Goal: Task Accomplishment & Management: Manage account settings

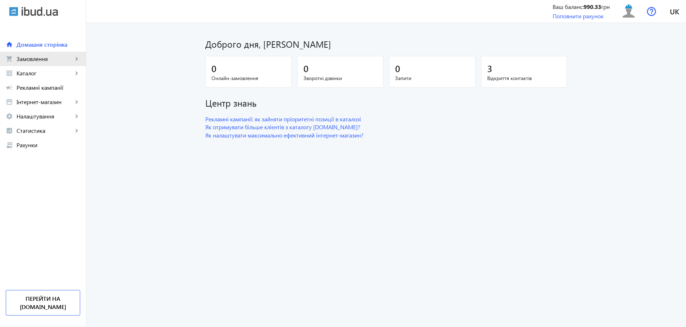
click at [55, 54] on link "shopping_cart Замовлення keyboard_arrow_right" at bounding box center [43, 59] width 86 height 14
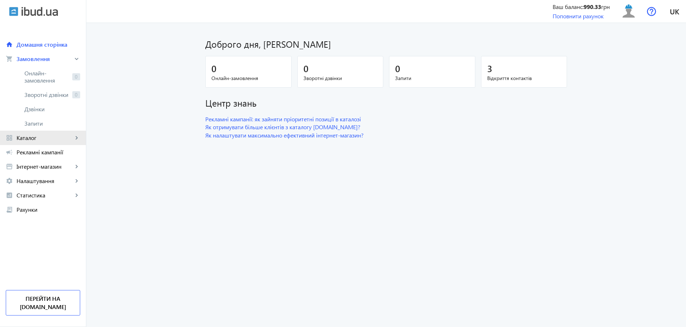
click at [35, 143] on link "grid_view Каталог keyboard_arrow_right" at bounding box center [43, 138] width 86 height 14
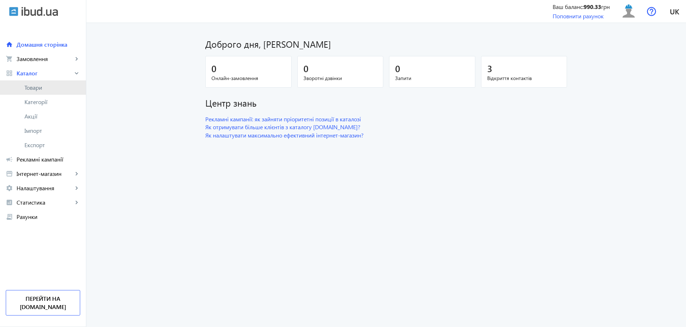
click at [47, 92] on link "Товари" at bounding box center [43, 87] width 86 height 14
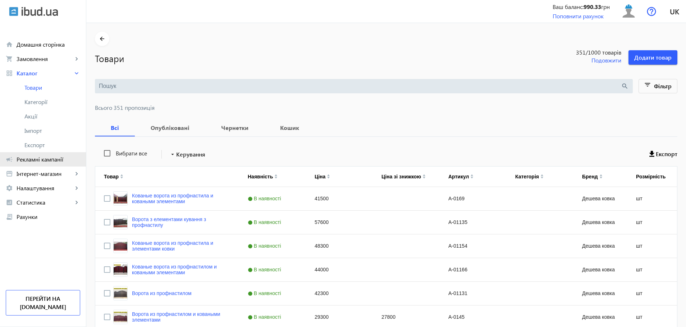
click at [45, 161] on span "Рекламні кампанії" at bounding box center [49, 159] width 64 height 7
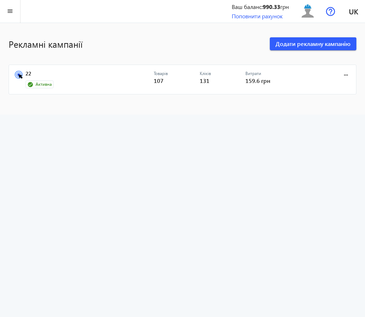
click at [317, 154] on advertising-list "Рекламні кампанії Додати рекламну кампанію 22 Активна Товарів 107 Кліків 131 Ви…" at bounding box center [182, 170] width 365 height 294
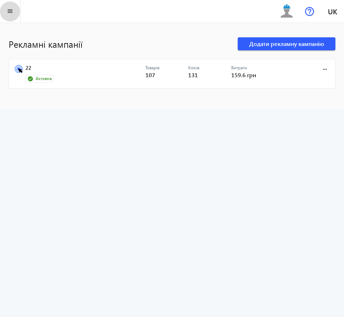
click at [19, 14] on span at bounding box center [10, 11] width 20 height 17
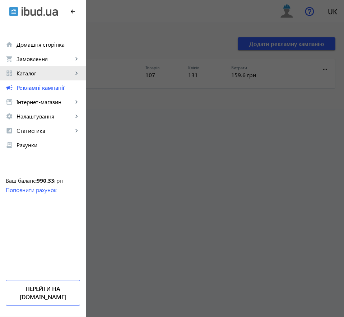
click at [62, 74] on span "Каталог" at bounding box center [45, 73] width 56 height 7
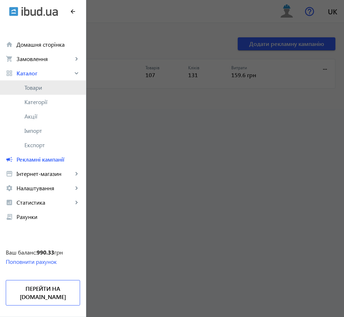
click at [62, 83] on link "Товари" at bounding box center [43, 87] width 86 height 14
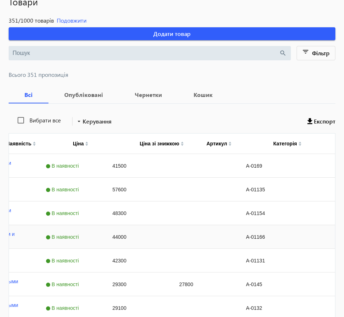
scroll to position [0, 116]
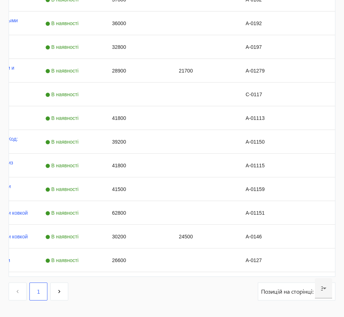
click at [0, 0] on span "12" at bounding box center [0, 0] width 0 height 0
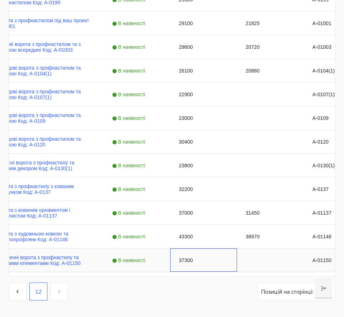
click at [188, 249] on div "37300" at bounding box center [203, 260] width 67 height 23
type input "39200"
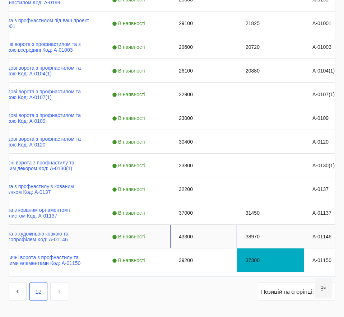
click at [213, 225] on div "43300" at bounding box center [203, 236] width 67 height 23
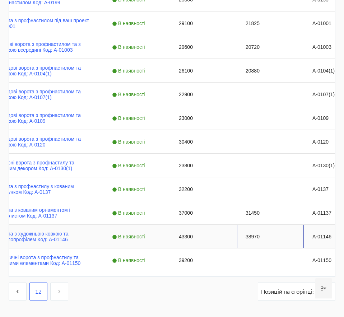
click at [252, 225] on div "38970" at bounding box center [270, 236] width 67 height 23
type input "41000"
click at [233, 225] on div "43300" at bounding box center [203, 236] width 67 height 23
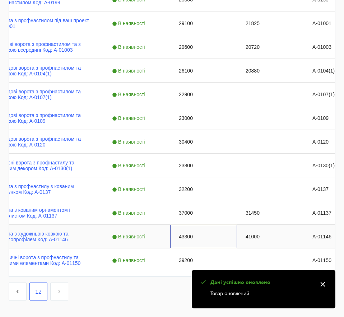
click at [225, 225] on div "43300" at bounding box center [203, 236] width 67 height 23
click at [225, 230] on input "43300" at bounding box center [203, 237] width 61 height 14
type input "45500"
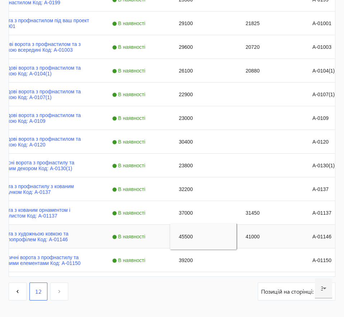
click at [271, 225] on div "41000" at bounding box center [270, 236] width 67 height 23
click at [257, 201] on div "31450" at bounding box center [270, 212] width 67 height 23
type input "32900"
click at [199, 201] on div "37000" at bounding box center [203, 212] width 67 height 23
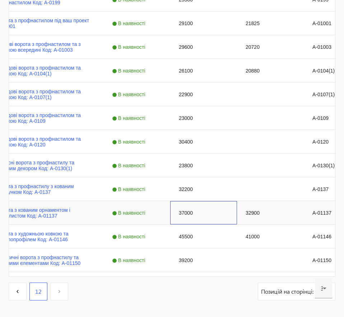
click at [199, 201] on div "37000" at bounding box center [203, 212] width 67 height 23
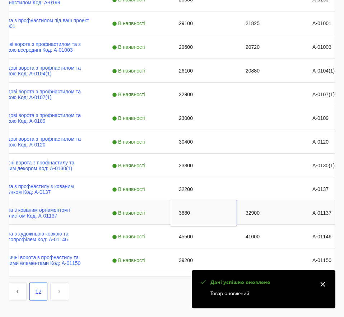
type input "38800"
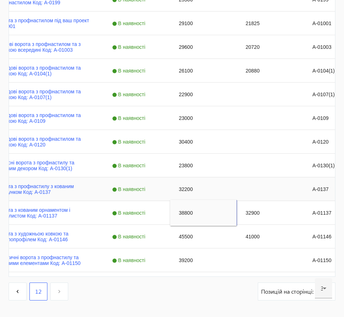
click at [266, 177] on div "Press SPACE to select this row." at bounding box center [270, 188] width 67 height 23
click at [190, 177] on div "32200" at bounding box center [203, 188] width 67 height 23
type input "33800"
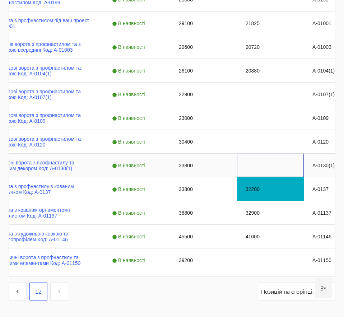
click at [267, 154] on div "Press SPACE to select this row." at bounding box center [270, 165] width 67 height 23
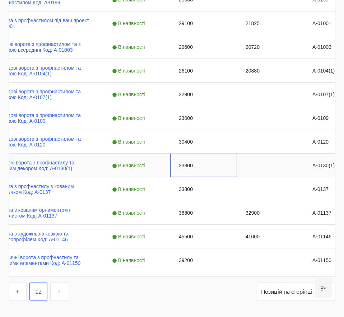
click at [193, 154] on div "23800" at bounding box center [203, 165] width 67 height 23
type input "25000"
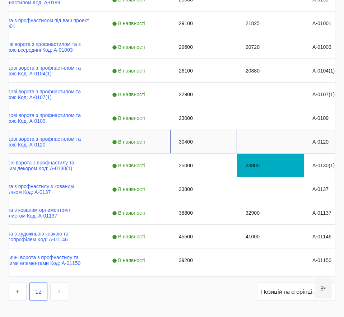
click at [206, 130] on div "30400" at bounding box center [203, 141] width 67 height 23
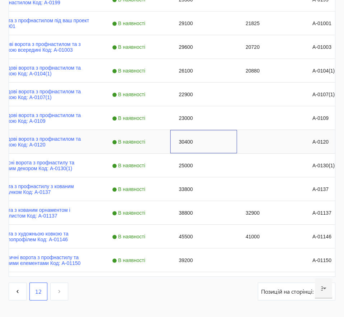
click at [187, 130] on div "30400" at bounding box center [203, 141] width 67 height 23
type input "31900"
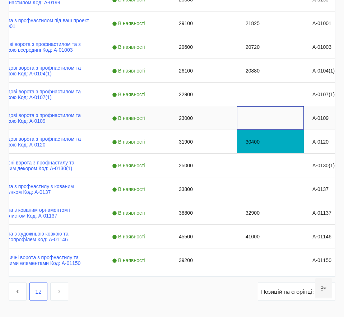
click at [253, 106] on div "Press SPACE to select this row." at bounding box center [270, 117] width 67 height 23
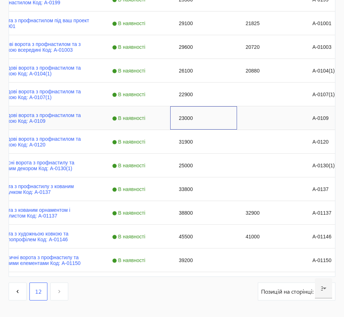
click at [194, 106] on div "23000" at bounding box center [203, 117] width 67 height 23
type input "24200"
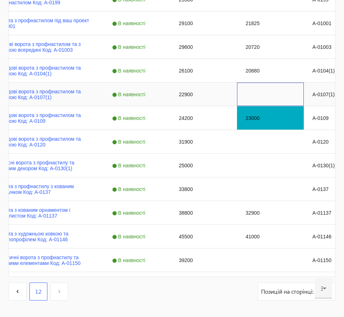
click at [246, 83] on div "Press SPACE to select this row." at bounding box center [270, 94] width 67 height 23
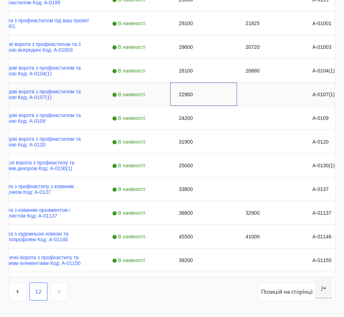
click at [191, 83] on div "22900" at bounding box center [203, 94] width 67 height 23
type input "24000"
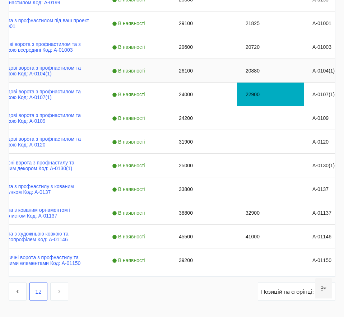
click at [334, 59] on div "А-0104(1)" at bounding box center [337, 70] width 67 height 23
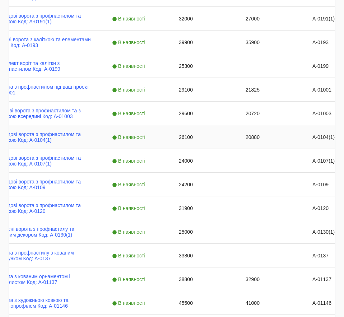
scroll to position [370, 0]
click at [267, 126] on div "20880" at bounding box center [270, 137] width 67 height 23
type input "22200"
click at [213, 126] on div "26100" at bounding box center [203, 137] width 67 height 23
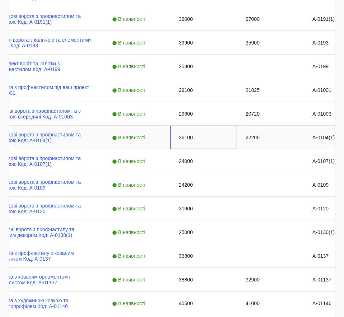
click at [213, 126] on div "26100" at bounding box center [203, 137] width 67 height 23
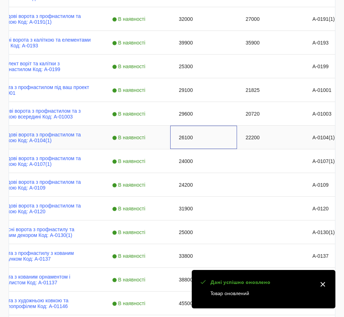
click at [213, 126] on div "26100" at bounding box center [203, 137] width 67 height 23
click at [213, 130] on input "26100" at bounding box center [203, 137] width 61 height 14
type input "27400"
click at [265, 102] on div "20720" at bounding box center [270, 113] width 67 height 23
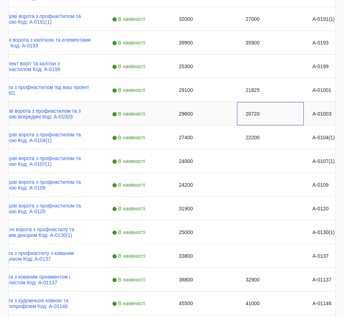
click at [262, 102] on div "20720" at bounding box center [270, 113] width 67 height 23
click at [262, 107] on input "20720" at bounding box center [270, 114] width 61 height 14
type input "21700"
click at [197, 102] on div "29600" at bounding box center [203, 113] width 67 height 23
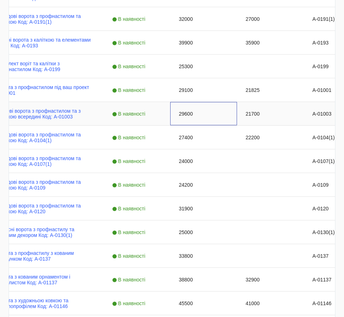
click at [197, 102] on div "29600" at bounding box center [203, 113] width 67 height 23
click at [197, 107] on input "29600" at bounding box center [203, 114] width 61 height 14
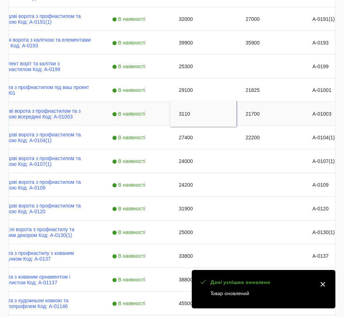
type input "31100"
click at [268, 78] on div "21825" at bounding box center [270, 89] width 67 height 23
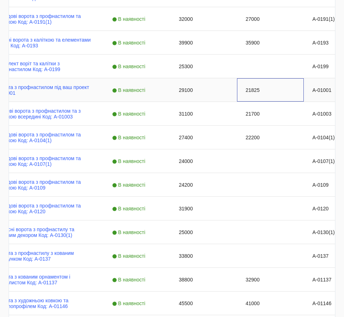
click at [267, 78] on div "21825" at bounding box center [270, 89] width 67 height 23
click at [267, 83] on input "21825" at bounding box center [270, 90] width 61 height 14
type input "22900"
click at [210, 78] on div "29100" at bounding box center [203, 89] width 67 height 23
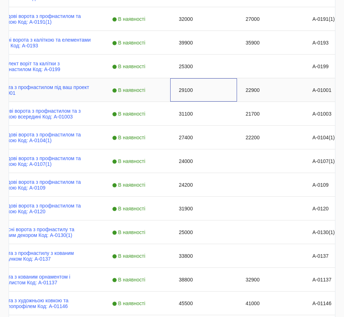
click at [210, 78] on div "29100" at bounding box center [203, 89] width 67 height 23
click at [210, 83] on input "29100" at bounding box center [203, 90] width 61 height 14
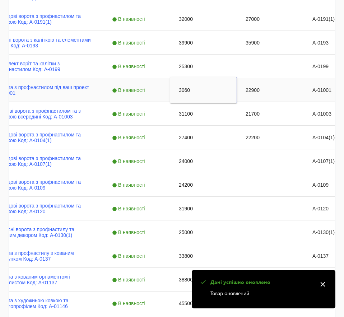
type input "30600"
click at [277, 55] on div "Press SPACE to select this row." at bounding box center [270, 66] width 67 height 23
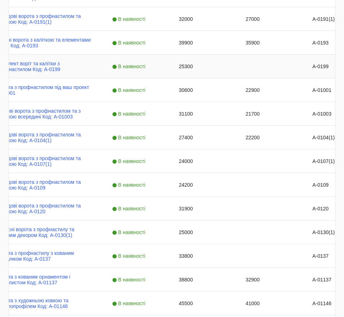
click at [191, 55] on div "25300" at bounding box center [203, 66] width 67 height 23
click at [191, 59] on input "25300" at bounding box center [203, 66] width 61 height 14
type input "26600"
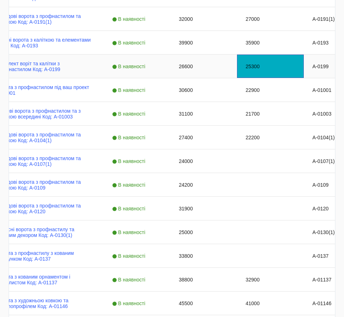
click at [274, 55] on div "25300" at bounding box center [270, 66] width 67 height 23
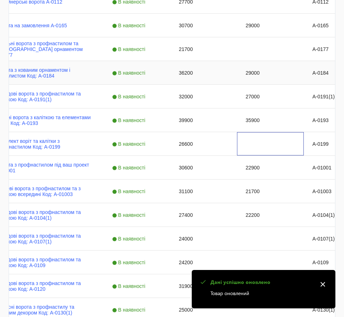
scroll to position [291, 0]
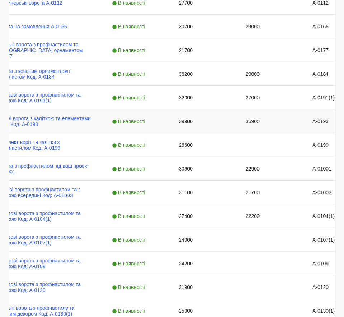
click at [264, 110] on div "35900" at bounding box center [270, 121] width 67 height 23
click at [264, 114] on input "35900" at bounding box center [270, 121] width 61 height 14
type input "37900"
click at [203, 110] on div "39900" at bounding box center [203, 121] width 67 height 23
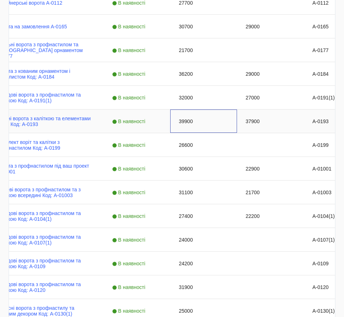
click at [203, 110] on div "39900" at bounding box center [203, 121] width 67 height 23
click at [203, 114] on input "39900" at bounding box center [203, 121] width 61 height 14
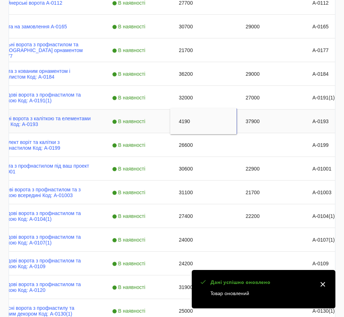
type input "41900"
click at [267, 86] on div "27000" at bounding box center [270, 97] width 67 height 23
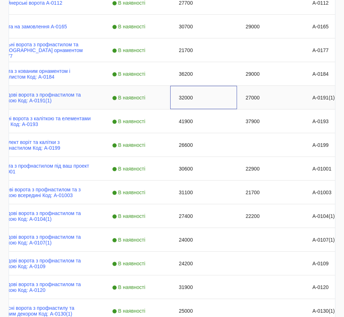
click at [204, 86] on div "32000" at bounding box center [203, 97] width 67 height 23
click at [204, 88] on div "32000" at bounding box center [204, 97] width 60 height 19
click at [200, 91] on input "32000" at bounding box center [204, 98] width 60 height 14
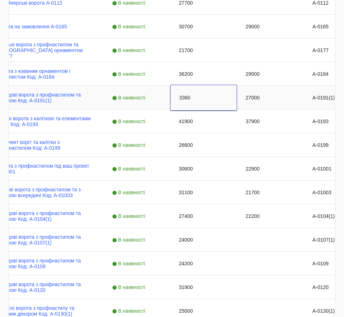
type input "33600"
click at [270, 86] on div "27000" at bounding box center [270, 97] width 67 height 23
click at [270, 91] on input "27000" at bounding box center [270, 98] width 61 height 14
type input "28600"
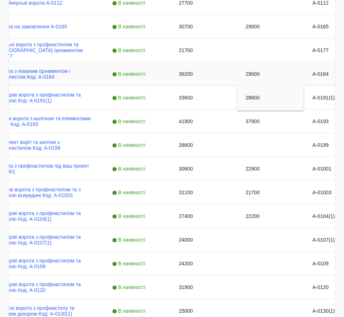
click at [271, 62] on div "29000" at bounding box center [270, 73] width 67 height 23
click at [271, 67] on input "29000" at bounding box center [270, 74] width 61 height 14
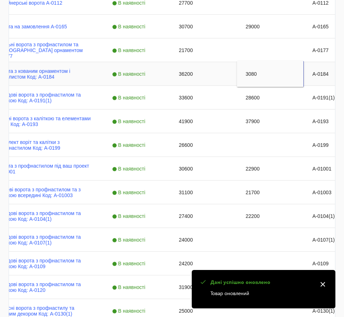
type input "30800"
click at [193, 62] on div "36200" at bounding box center [203, 73] width 67 height 23
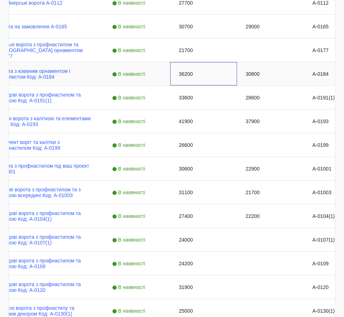
click at [193, 62] on div "36200" at bounding box center [203, 73] width 67 height 23
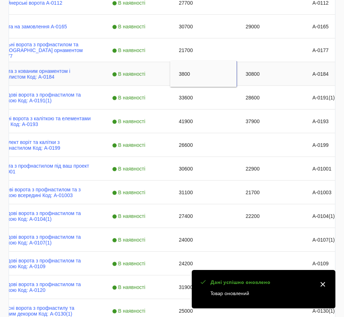
type input "38000"
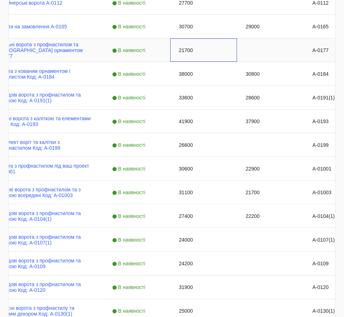
click at [189, 38] on div "21700" at bounding box center [203, 49] width 67 height 23
click at [189, 43] on input "21700" at bounding box center [203, 50] width 61 height 14
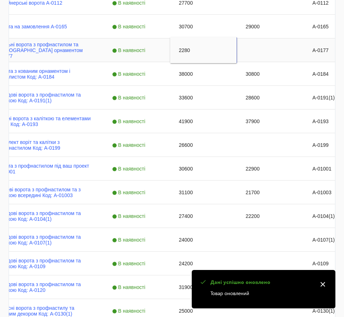
type input "22800"
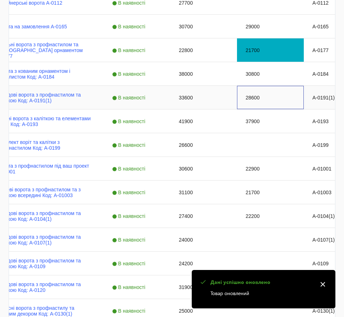
click at [260, 86] on div "28600" at bounding box center [270, 97] width 67 height 23
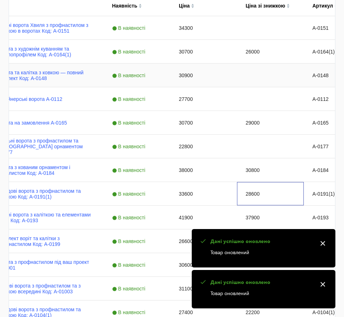
scroll to position [183, 0]
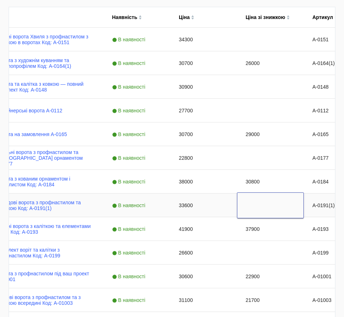
click at [268, 198] on input "Input Editor" at bounding box center [270, 205] width 60 height 14
type input "28600"
click at [267, 123] on div "29000" at bounding box center [270, 134] width 67 height 23
click at [272, 123] on div "29000" at bounding box center [270, 134] width 67 height 23
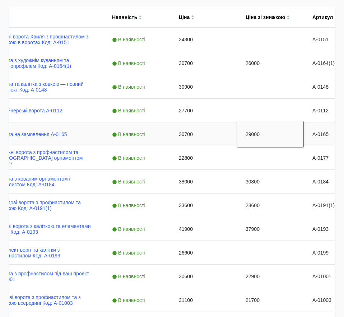
click at [272, 127] on input "29000" at bounding box center [270, 134] width 61 height 14
type input "30500"
click at [182, 123] on div "30700" at bounding box center [203, 134] width 67 height 23
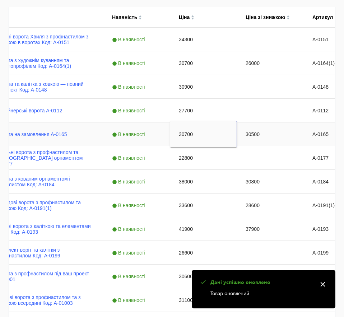
click at [182, 127] on input "30700" at bounding box center [203, 134] width 61 height 14
type input "32200"
click at [280, 99] on div "Press SPACE to select this row." at bounding box center [270, 110] width 67 height 23
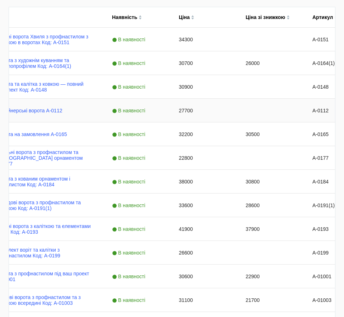
click at [193, 99] on div "27700" at bounding box center [203, 110] width 67 height 23
click at [193, 103] on input "27700" at bounding box center [203, 110] width 61 height 14
type input "29100"
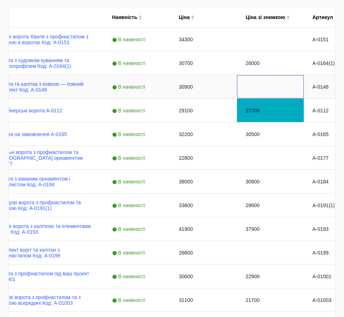
click at [265, 75] on div "Press SPACE to select this row." at bounding box center [270, 86] width 67 height 23
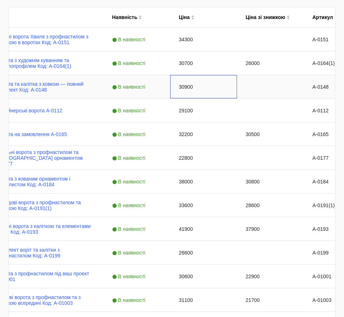
click at [184, 75] on div "30900" at bounding box center [203, 86] width 67 height 23
click at [184, 80] on input "30900" at bounding box center [203, 87] width 61 height 14
type input "32400"
click at [286, 51] on div "26000" at bounding box center [270, 62] width 67 height 23
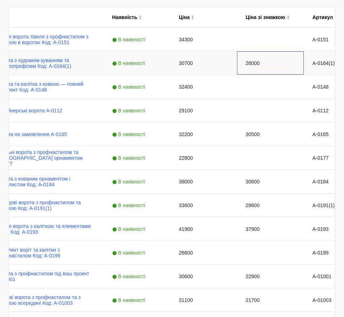
click at [266, 51] on div "26000" at bounding box center [270, 62] width 67 height 23
click at [266, 56] on input "26000" at bounding box center [270, 63] width 61 height 14
type input "27500"
click at [191, 51] on div "30700" at bounding box center [203, 62] width 67 height 23
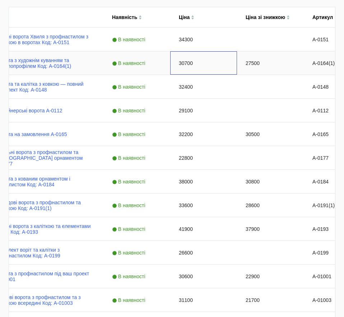
click at [191, 51] on div "30700" at bounding box center [203, 62] width 67 height 23
click at [191, 56] on input "30700" at bounding box center [203, 63] width 61 height 14
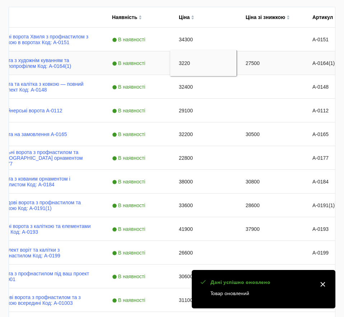
type input "32200"
click at [255, 75] on div "Press SPACE to select this row." at bounding box center [270, 86] width 67 height 23
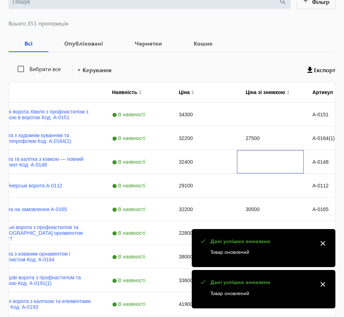
scroll to position [107, 0]
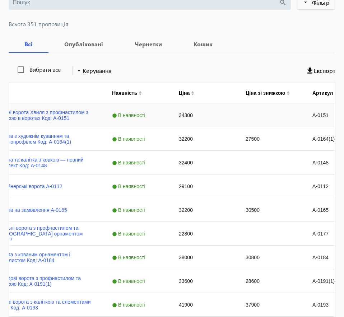
click at [193, 103] on div "34300" at bounding box center [203, 114] width 67 height 23
click at [193, 108] on input "34300" at bounding box center [203, 115] width 61 height 14
type input "36000"
click at [236, 151] on div "32400" at bounding box center [203, 162] width 67 height 23
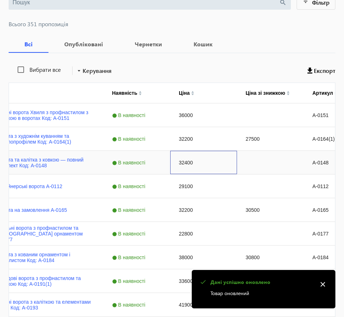
scroll to position [437, 0]
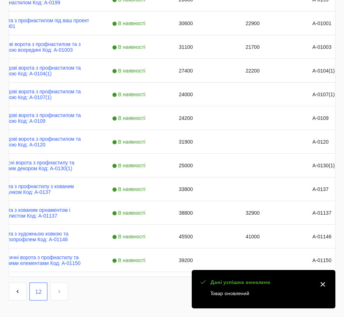
click at [0, 0] on span "11" at bounding box center [0, 0] width 0 height 0
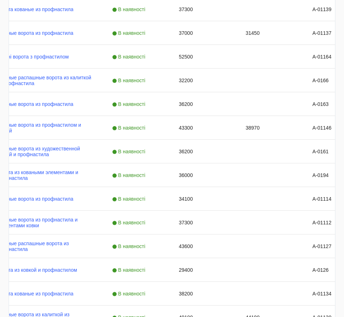
scroll to position [650, 0]
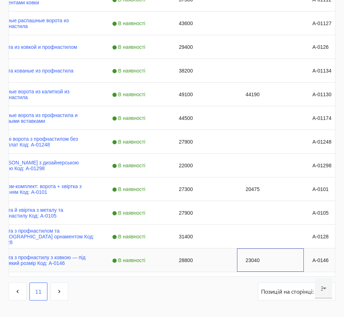
click at [256, 249] on div "23040" at bounding box center [270, 260] width 67 height 23
click at [256, 252] on input "23040" at bounding box center [270, 259] width 61 height 14
type input "24500"
click at [201, 249] on div "28800" at bounding box center [203, 260] width 67 height 23
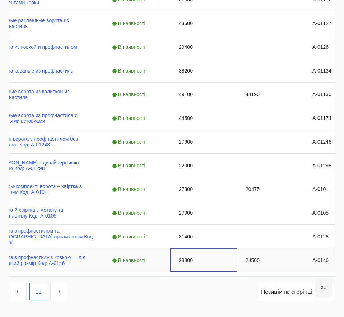
click at [201, 249] on div "28800" at bounding box center [203, 260] width 67 height 23
click at [201, 252] on input "28800" at bounding box center [203, 259] width 61 height 14
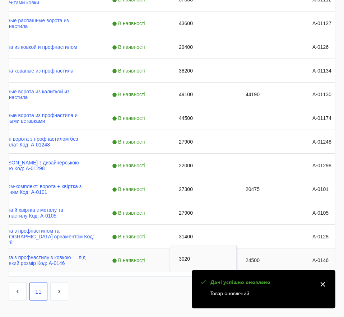
type input "30200"
click at [266, 225] on div "Press SPACE to select this row." at bounding box center [270, 236] width 67 height 23
click at [187, 225] on div "31400" at bounding box center [203, 236] width 67 height 23
click at [187, 230] on input "31400" at bounding box center [203, 237] width 61 height 14
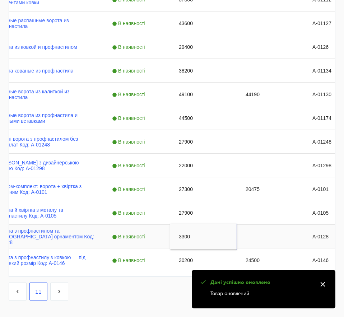
type input "33000"
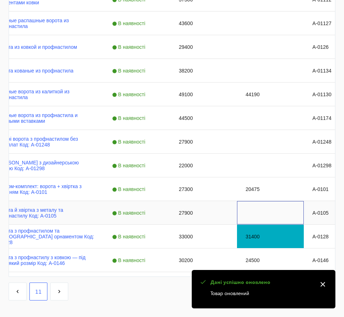
click at [250, 201] on div "Press SPACE to select this row." at bounding box center [270, 212] width 67 height 23
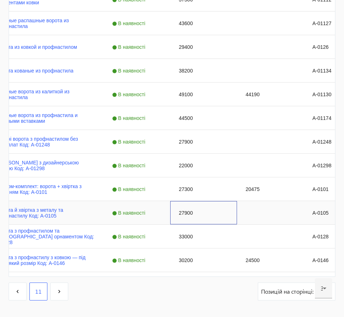
click at [186, 201] on div "27900" at bounding box center [203, 212] width 67 height 23
type input "29300"
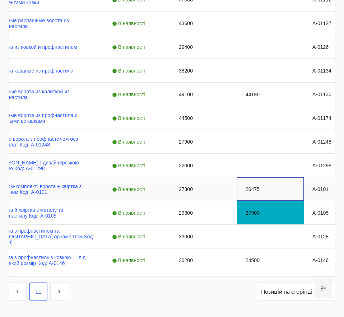
click at [259, 177] on div "20475" at bounding box center [270, 188] width 67 height 23
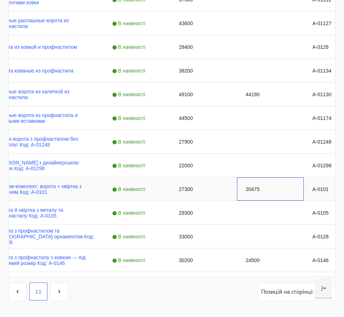
click at [263, 177] on div "20475" at bounding box center [270, 188] width 67 height 23
type input "21800"
click at [185, 177] on div "27300" at bounding box center [203, 188] width 67 height 23
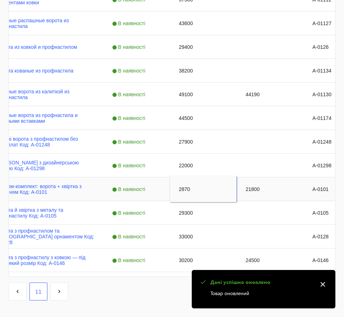
type input "28700"
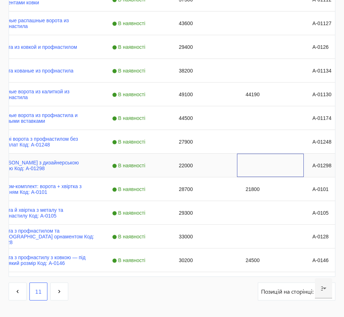
click at [257, 154] on div "Press SPACE to select this row." at bounding box center [270, 165] width 67 height 23
click at [186, 154] on div "22000" at bounding box center [203, 165] width 67 height 23
click at [186, 158] on input "22000" at bounding box center [203, 165] width 61 height 14
type input "23100"
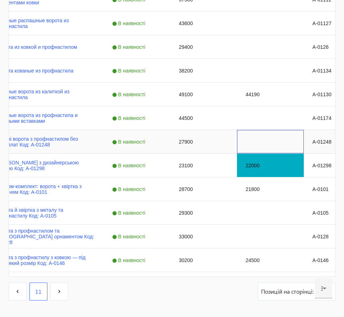
click at [239, 130] on div "Press SPACE to select this row." at bounding box center [270, 141] width 67 height 23
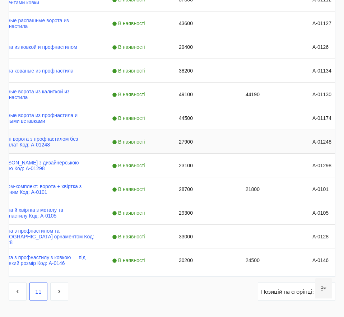
click at [180, 130] on div "27900" at bounding box center [203, 141] width 67 height 23
click at [180, 132] on div "27900" at bounding box center [204, 141] width 60 height 19
click at [191, 135] on input "27900" at bounding box center [204, 142] width 60 height 14
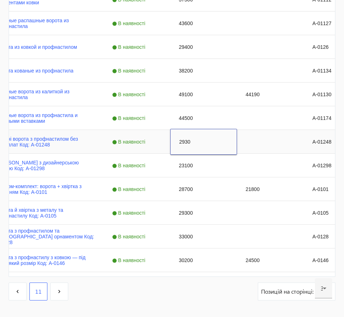
type input "29300"
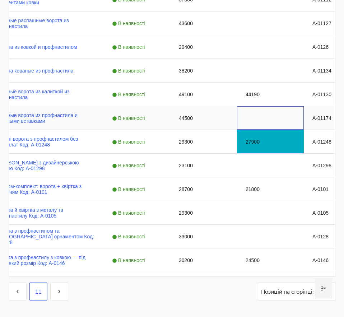
click at [245, 106] on div "Press SPACE to select this row." at bounding box center [270, 117] width 67 height 23
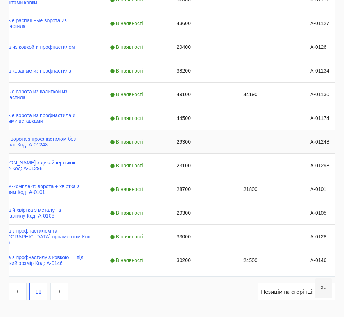
scroll to position [0, 52]
click at [183, 106] on div "44500" at bounding box center [201, 117] width 67 height 23
type input "46700"
click at [252, 83] on div "44190" at bounding box center [268, 94] width 67 height 23
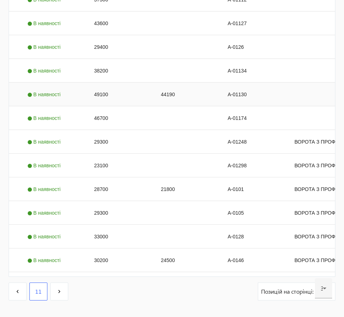
scroll to position [0, 134]
click at [181, 83] on div "44190" at bounding box center [185, 94] width 67 height 23
type input "46500"
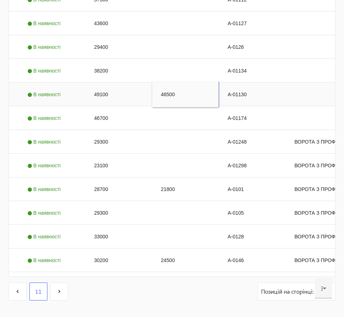
click at [125, 83] on div "49100" at bounding box center [119, 94] width 67 height 23
click at [125, 87] on input "49100" at bounding box center [118, 94] width 61 height 14
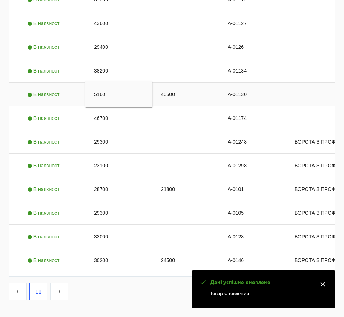
type input "51600"
click at [185, 83] on div "46500" at bounding box center [185, 94] width 67 height 23
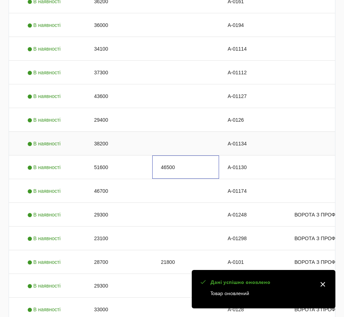
scroll to position [577, 0]
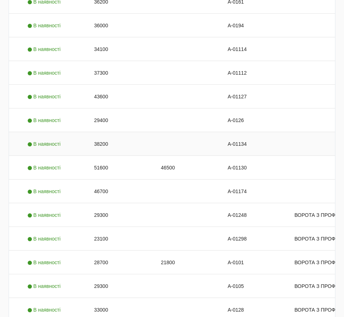
click at [103, 132] on div "38200" at bounding box center [119, 143] width 67 height 23
click at [103, 137] on input "38200" at bounding box center [118, 144] width 61 height 14
type input "40100"
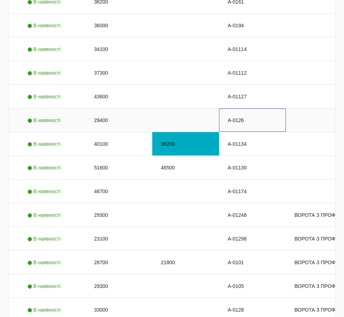
click at [232, 109] on div "А-0126" at bounding box center [252, 120] width 67 height 23
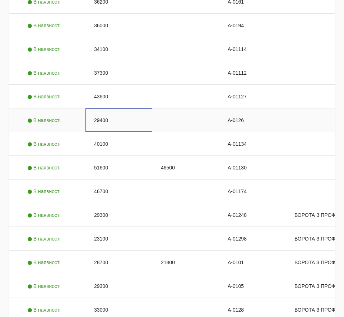
click at [103, 109] on div "29400" at bounding box center [119, 120] width 67 height 23
click at [103, 113] on input "29400" at bounding box center [118, 120] width 61 height 14
type input "30900"
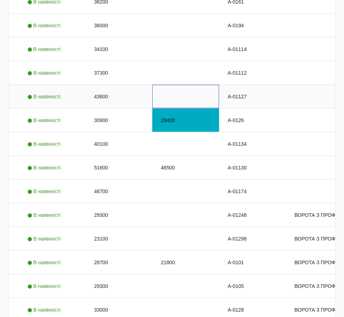
click at [209, 85] on div "Press SPACE to select this row." at bounding box center [185, 96] width 67 height 23
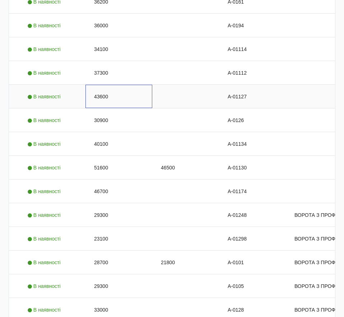
click at [98, 85] on div "43600" at bounding box center [119, 96] width 67 height 23
type input "45800"
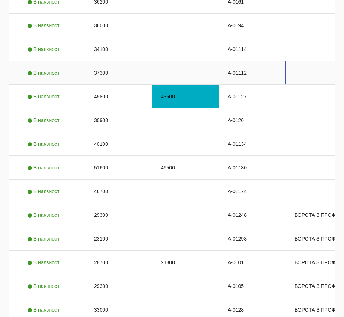
click at [248, 61] on div "А-01112" at bounding box center [252, 72] width 67 height 23
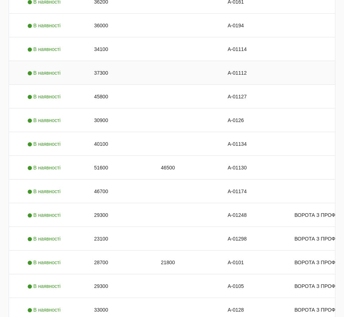
click at [104, 61] on div "37300" at bounding box center [119, 72] width 67 height 23
type input "39200"
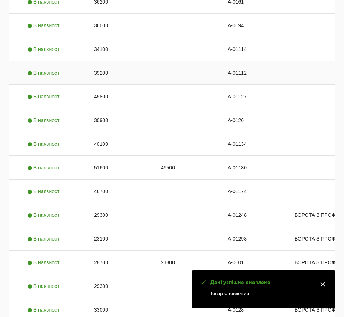
drag, startPoint x: 193, startPoint y: 55, endPoint x: 271, endPoint y: 24, distance: 84.7
click at [271, 37] on div "А-01114" at bounding box center [252, 48] width 67 height 23
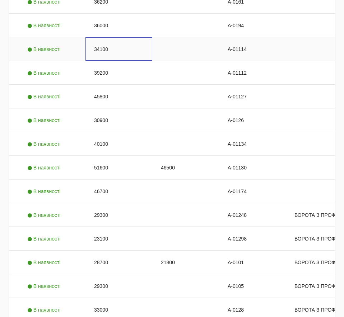
click at [98, 37] on div "34100" at bounding box center [119, 48] width 67 height 23
type input "35800"
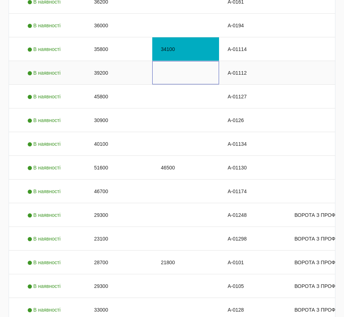
click at [186, 61] on div "Press SPACE to select this row." at bounding box center [185, 72] width 67 height 23
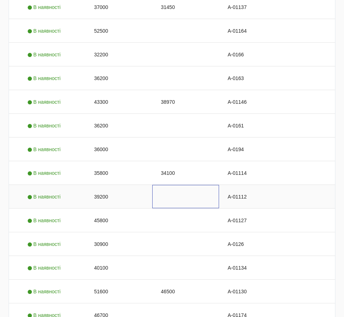
scroll to position [452, 0]
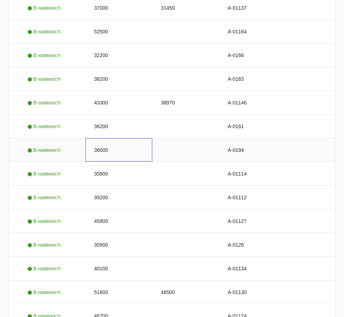
click at [105, 138] on div "36000" at bounding box center [119, 149] width 67 height 23
click at [105, 143] on input "36000" at bounding box center [118, 150] width 61 height 14
type input "37800"
click at [209, 115] on div "Press SPACE to select this row." at bounding box center [185, 126] width 67 height 23
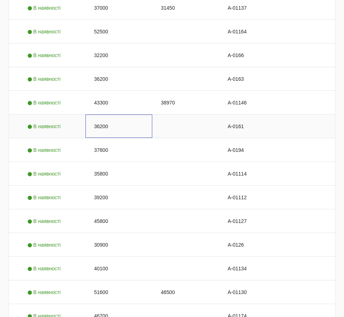
click at [101, 115] on div "36200" at bounding box center [119, 126] width 67 height 23
type input "38000"
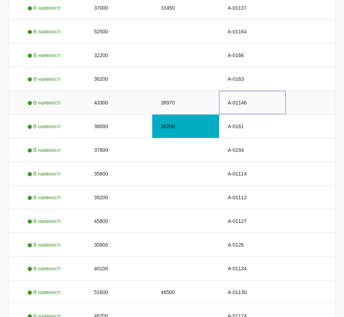
click at [249, 91] on div "А-01146" at bounding box center [252, 102] width 67 height 23
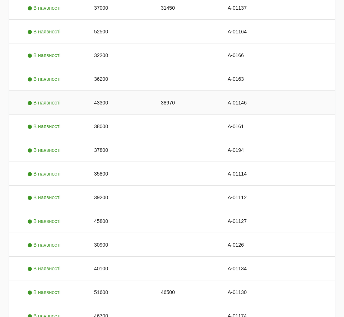
click at [166, 91] on div "38970" at bounding box center [185, 102] width 67 height 23
type input "41000"
click at [102, 91] on div "43300" at bounding box center [119, 102] width 67 height 23
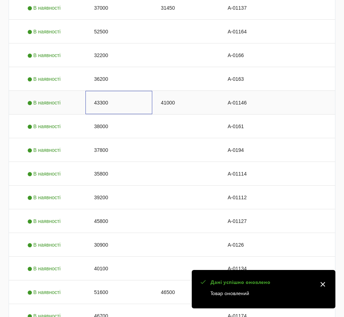
click at [102, 91] on div "43300" at bounding box center [119, 102] width 67 height 23
click at [102, 96] on input "43300" at bounding box center [118, 103] width 61 height 14
type input "45500"
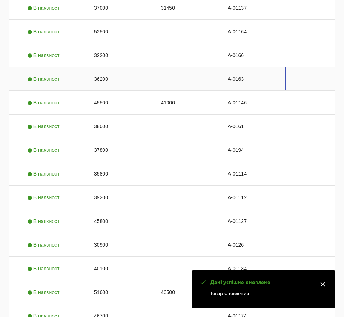
click at [263, 67] on div "А-0163" at bounding box center [252, 78] width 67 height 23
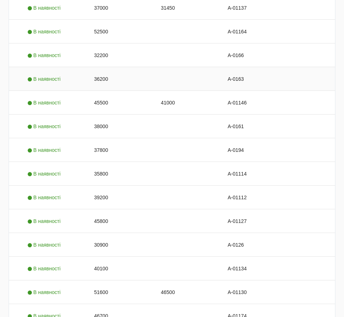
click at [98, 67] on div "36200" at bounding box center [119, 78] width 67 height 23
click at [98, 72] on input "36200" at bounding box center [118, 79] width 61 height 14
type input "38000"
click at [247, 43] on div "А-0166" at bounding box center [252, 54] width 67 height 23
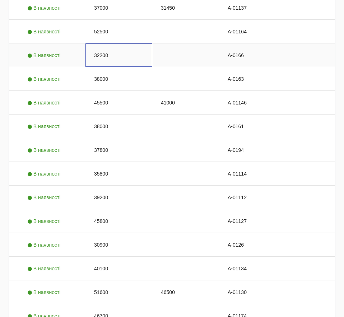
click at [104, 43] on div "32200" at bounding box center [119, 54] width 67 height 23
click at [104, 48] on input "32200" at bounding box center [118, 55] width 61 height 14
type input "33800"
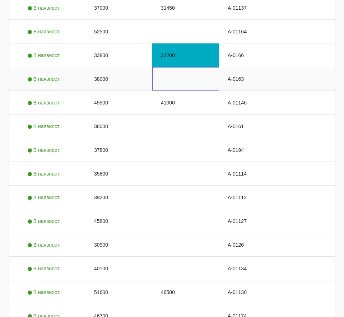
click at [204, 67] on div "Press SPACE to select this row." at bounding box center [185, 78] width 67 height 23
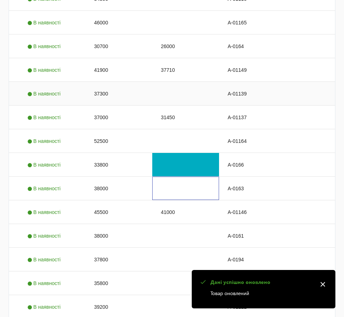
scroll to position [342, 0]
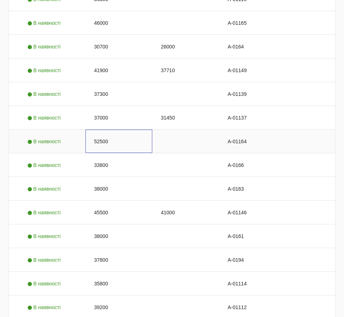
click at [99, 130] on div "52500" at bounding box center [119, 141] width 67 height 23
type input "55100"
click at [234, 106] on div "А-01137" at bounding box center [252, 117] width 67 height 23
click at [170, 106] on div "31450" at bounding box center [185, 117] width 67 height 23
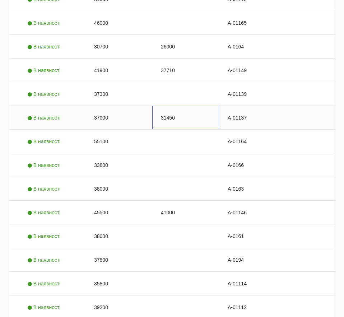
click at [170, 106] on div "31450" at bounding box center [185, 117] width 67 height 23
type input "32900"
click at [106, 106] on div "37000" at bounding box center [119, 117] width 67 height 23
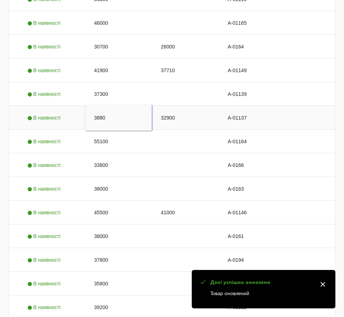
type input "38800"
click at [237, 82] on div "А-01139" at bounding box center [252, 93] width 67 height 23
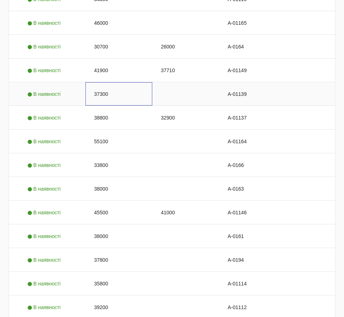
click at [105, 82] on div "37300" at bounding box center [119, 93] width 67 height 23
click at [105, 87] on input "37300" at bounding box center [118, 94] width 61 height 14
type input "39200"
click at [236, 59] on div "А-01149" at bounding box center [252, 70] width 67 height 23
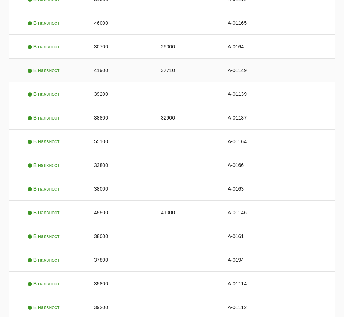
click at [171, 59] on div "37710" at bounding box center [185, 70] width 67 height 23
click at [171, 63] on input "37710" at bounding box center [185, 70] width 61 height 14
type input "39600"
click at [106, 59] on div "41900" at bounding box center [119, 70] width 67 height 23
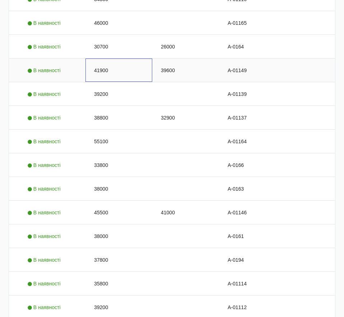
click at [106, 59] on div "41900" at bounding box center [119, 70] width 67 height 23
click at [106, 63] on input "41900" at bounding box center [118, 70] width 61 height 14
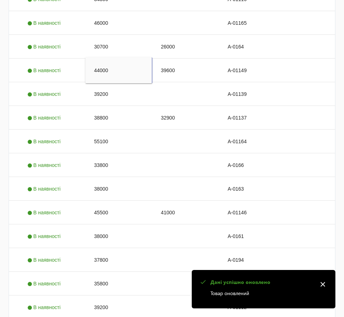
type input "44000"
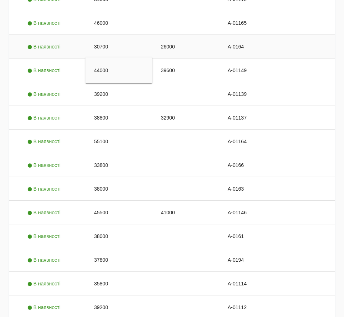
click at [240, 35] on div "А-0164" at bounding box center [252, 46] width 67 height 23
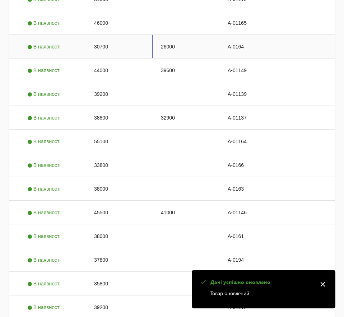
click at [171, 35] on div "26000" at bounding box center [185, 46] width 67 height 23
type input "27500"
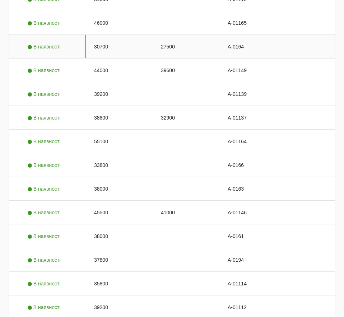
click at [103, 35] on div "30700" at bounding box center [119, 46] width 67 height 23
click at [103, 40] on input "30700" at bounding box center [118, 47] width 61 height 14
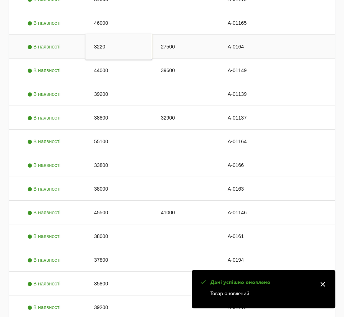
type input "32200"
click at [184, 59] on div "39600" at bounding box center [185, 70] width 67 height 23
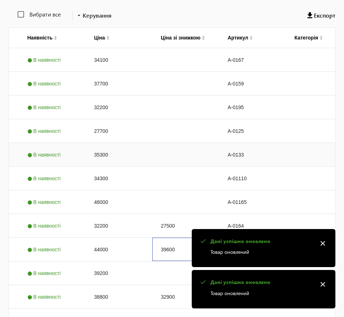
scroll to position [159, 0]
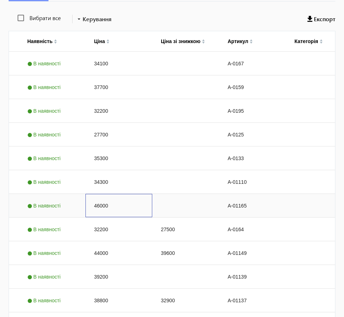
click at [103, 194] on div "46000" at bounding box center [119, 205] width 67 height 23
click at [103, 199] on input "46000" at bounding box center [118, 206] width 61 height 14
type input "48300"
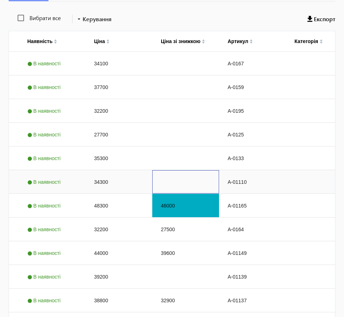
click at [203, 170] on div "Press SPACE to select this row." at bounding box center [185, 181] width 67 height 23
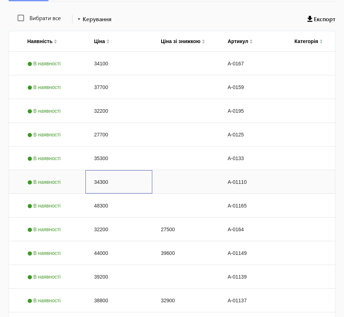
click at [100, 170] on div "34300" at bounding box center [119, 181] width 67 height 23
click at [100, 175] on input "34300" at bounding box center [118, 182] width 61 height 14
type input "36000"
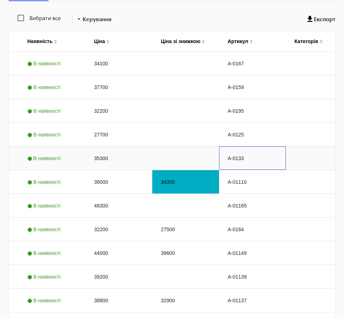
click at [244, 147] on div "А-0133" at bounding box center [252, 158] width 67 height 23
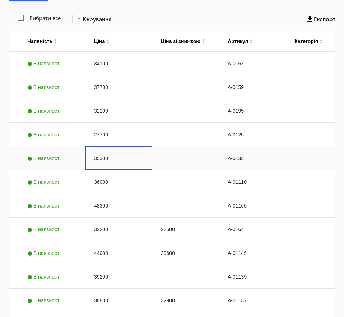
click at [97, 147] on div "35300" at bounding box center [119, 158] width 67 height 23
click at [97, 151] on input "35300" at bounding box center [118, 158] width 61 height 14
type input "37100"
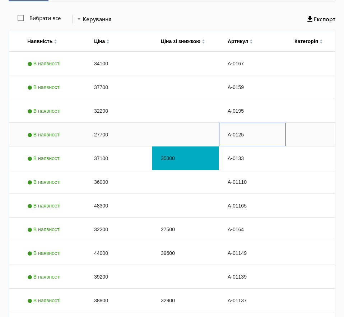
click at [246, 123] on div "А-0125" at bounding box center [252, 134] width 67 height 23
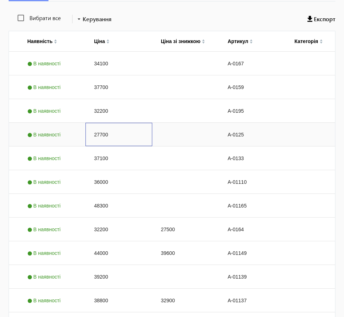
click at [100, 123] on div "27700" at bounding box center [119, 134] width 67 height 23
click at [100, 128] on input "27700" at bounding box center [118, 135] width 61 height 14
type input "29100"
click at [263, 99] on div "А-0195" at bounding box center [252, 110] width 67 height 23
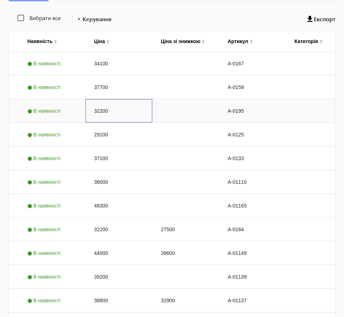
click at [98, 99] on div "32200" at bounding box center [119, 110] width 67 height 23
type input "33800"
click at [255, 75] on div "А-0159" at bounding box center [252, 86] width 67 height 23
click at [98, 75] on div "37700" at bounding box center [119, 86] width 67 height 23
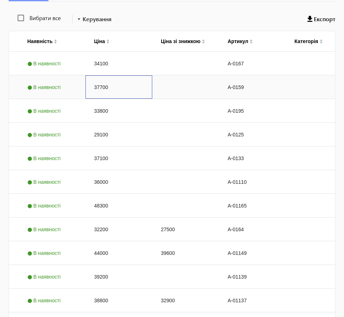
click at [98, 75] on div "37700" at bounding box center [119, 86] width 67 height 23
type input "39600"
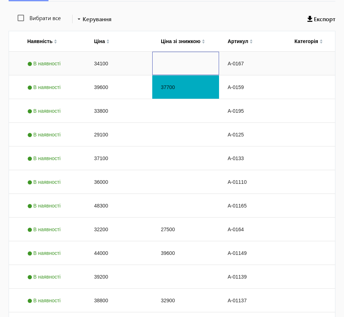
click at [193, 52] on div "Press SPACE to select this row." at bounding box center [185, 63] width 67 height 23
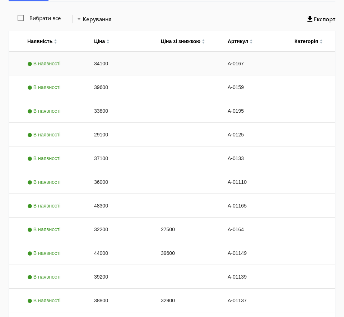
click at [104, 52] on div "34100" at bounding box center [119, 63] width 67 height 23
click at [104, 56] on input "34100" at bounding box center [118, 63] width 61 height 14
type input "35800"
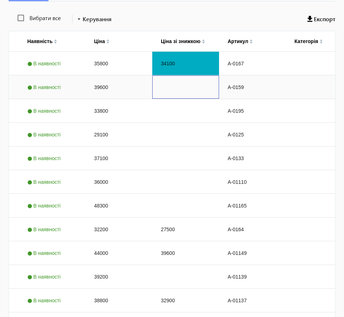
click at [198, 75] on div "Press SPACE to select this row." at bounding box center [185, 86] width 67 height 23
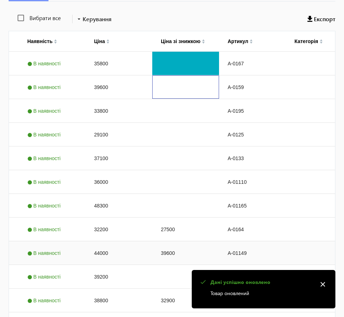
scroll to position [650, 0]
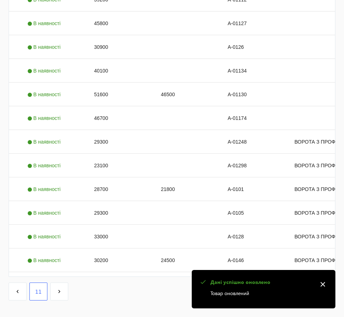
click at [0, 0] on span "10" at bounding box center [0, 0] width 0 height 0
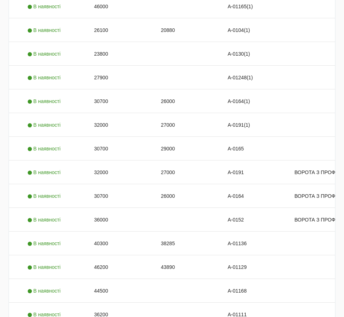
scroll to position [650, 0]
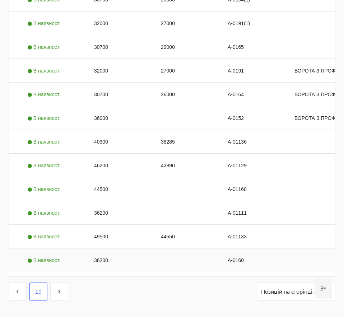
click at [105, 249] on div "36200" at bounding box center [119, 260] width 67 height 23
type input "38000"
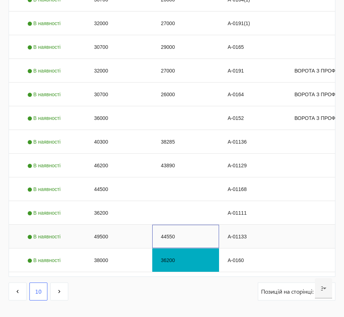
click at [194, 225] on div "44550" at bounding box center [185, 236] width 67 height 23
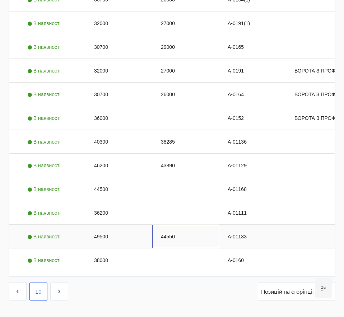
click at [167, 225] on div "44550" at bounding box center [185, 236] width 67 height 23
click at [167, 230] on input "44550" at bounding box center [185, 237] width 61 height 14
type input "46800"
click at [101, 225] on div "49500" at bounding box center [119, 236] width 67 height 23
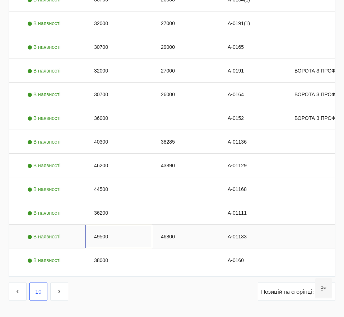
click at [101, 225] on div "49500" at bounding box center [119, 236] width 67 height 23
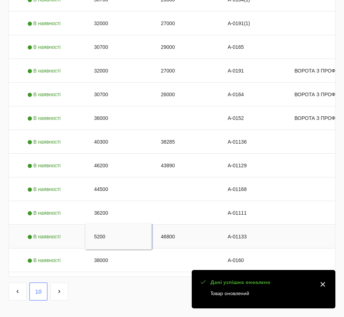
type input "52000"
click at [206, 201] on div "Press SPACE to select this row." at bounding box center [185, 212] width 67 height 23
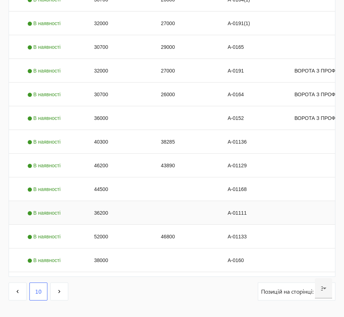
click at [109, 201] on div "36200" at bounding box center [119, 212] width 67 height 23
click at [109, 206] on input "36200" at bounding box center [118, 213] width 61 height 14
type input "38000"
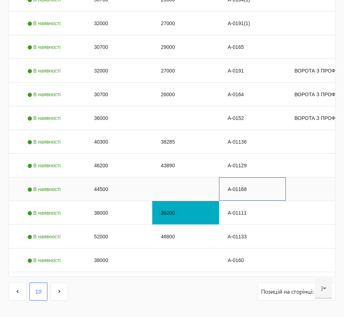
click at [223, 177] on div "А-01168" at bounding box center [252, 188] width 67 height 23
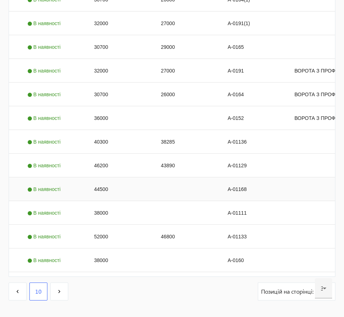
click at [104, 177] on div "44500" at bounding box center [119, 188] width 67 height 23
click at [104, 182] on input "44500" at bounding box center [118, 189] width 61 height 14
type input "46700"
click at [231, 154] on div "А-01129" at bounding box center [252, 165] width 67 height 23
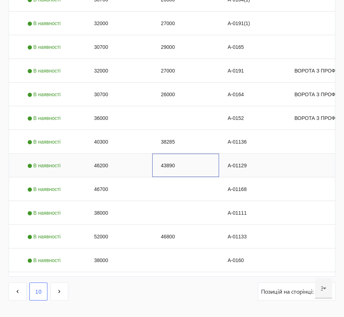
click at [175, 154] on div "43890" at bounding box center [185, 165] width 67 height 23
click at [175, 158] on input "43890" at bounding box center [185, 165] width 61 height 14
type input "46000"
click at [112, 154] on div "46200" at bounding box center [119, 165] width 67 height 23
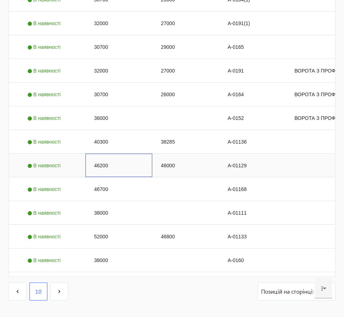
click at [112, 154] on div "46200" at bounding box center [119, 165] width 67 height 23
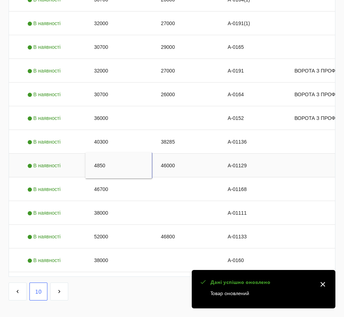
type input "48500"
click at [198, 130] on div "38285" at bounding box center [185, 141] width 67 height 23
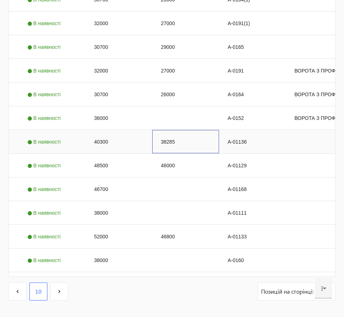
click at [185, 130] on div "38285" at bounding box center [185, 141] width 67 height 23
click at [185, 135] on input "38285" at bounding box center [185, 142] width 61 height 14
type input "40200"
click at [111, 130] on div "40300" at bounding box center [119, 141] width 67 height 23
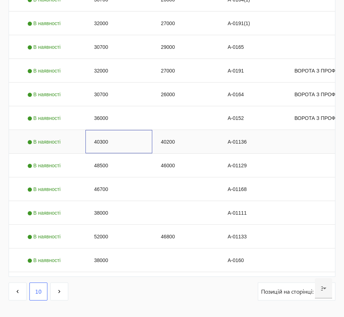
click at [111, 130] on div "40300" at bounding box center [119, 141] width 67 height 23
click at [111, 135] on input "40300" at bounding box center [118, 142] width 61 height 14
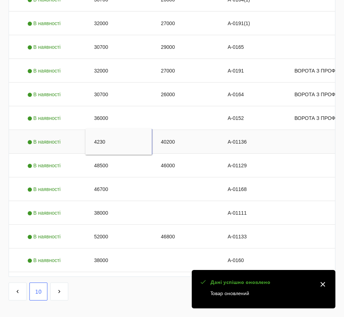
type input "42300"
click at [157, 106] on div "Press SPACE to select this row." at bounding box center [185, 117] width 67 height 23
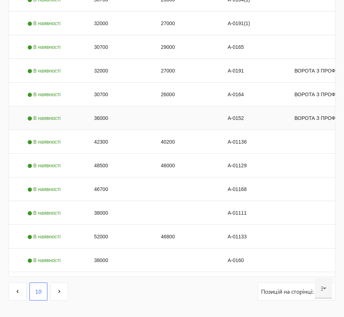
click at [101, 106] on div "36000" at bounding box center [119, 117] width 67 height 23
click at [101, 111] on input "36000" at bounding box center [118, 118] width 61 height 14
type input "37800"
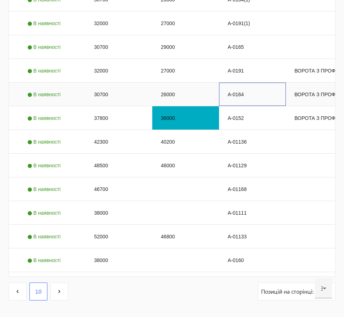
click at [243, 83] on div "А-0164" at bounding box center [252, 94] width 67 height 23
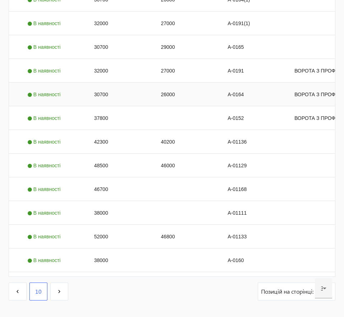
click at [178, 83] on div "26000" at bounding box center [185, 94] width 67 height 23
click at [178, 87] on input "26000" at bounding box center [185, 94] width 61 height 14
type input "27500"
click at [103, 83] on div "30700" at bounding box center [119, 94] width 67 height 23
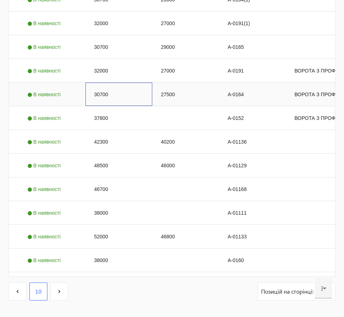
click at [103, 83] on div "30700" at bounding box center [119, 94] width 67 height 23
click at [103, 87] on input "30700" at bounding box center [118, 94] width 61 height 14
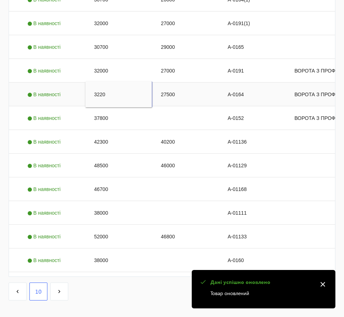
type input "32200"
click at [175, 59] on div "27000" at bounding box center [185, 70] width 67 height 23
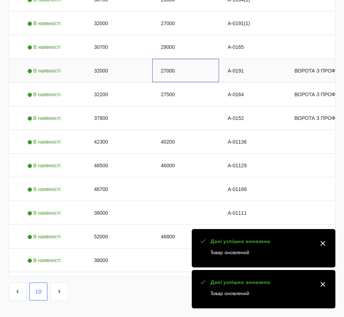
click at [175, 59] on div "27000" at bounding box center [185, 70] width 67 height 23
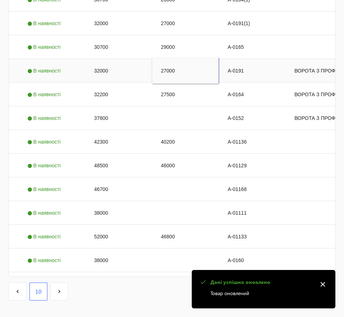
click at [175, 64] on input "27000" at bounding box center [185, 71] width 61 height 14
type input "28600"
click at [115, 59] on div "32000" at bounding box center [119, 70] width 67 height 23
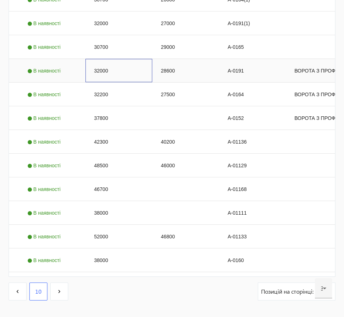
click at [101, 59] on div "32000" at bounding box center [119, 70] width 67 height 23
click at [101, 64] on input "32000" at bounding box center [118, 71] width 61 height 14
type input "33600"
click at [165, 35] on div "29000" at bounding box center [185, 46] width 67 height 23
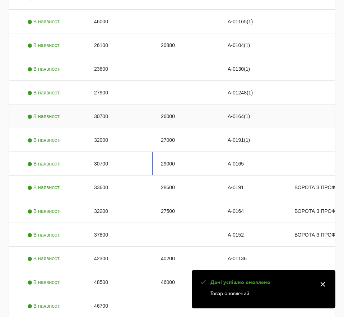
scroll to position [533, 0]
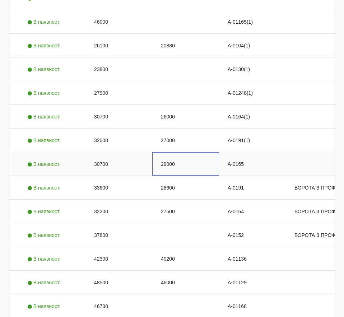
click at [174, 152] on div "29000" at bounding box center [185, 163] width 67 height 23
click at [174, 157] on input "29000" at bounding box center [185, 164] width 61 height 14
type input "30500"
click at [106, 152] on div "30700" at bounding box center [119, 163] width 67 height 23
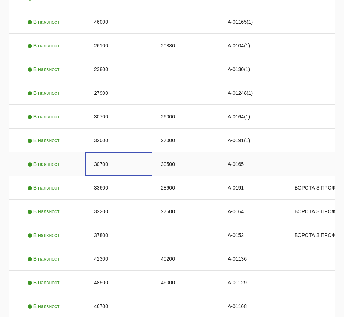
click at [106, 152] on div "30700" at bounding box center [119, 163] width 67 height 23
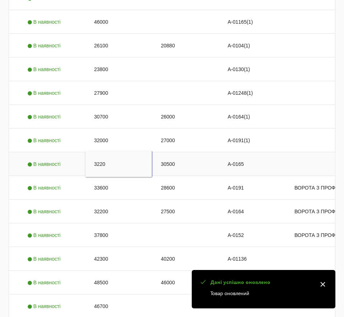
type input "32200"
click at [174, 129] on div "27000" at bounding box center [185, 140] width 67 height 23
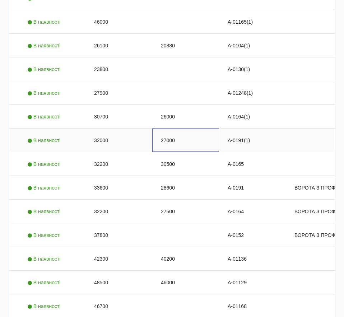
click at [170, 129] on div "27000" at bounding box center [185, 140] width 67 height 23
click at [170, 133] on input "27000" at bounding box center [185, 140] width 61 height 14
type input "28600"
click at [109, 129] on div "32000" at bounding box center [119, 140] width 67 height 23
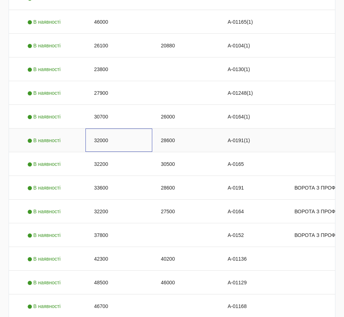
click at [109, 129] on div "32000" at bounding box center [119, 140] width 67 height 23
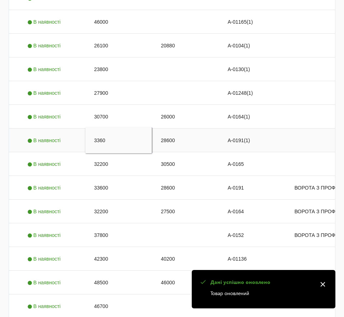
type input "33600"
click at [177, 105] on div "26000" at bounding box center [185, 116] width 67 height 23
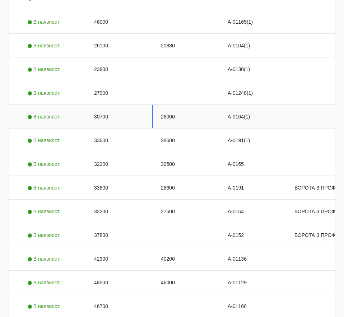
click at [179, 105] on div "26000" at bounding box center [185, 116] width 67 height 23
click at [179, 110] on input "26000" at bounding box center [185, 117] width 61 height 14
type input "27500"
click at [118, 105] on div "30700" at bounding box center [119, 116] width 67 height 23
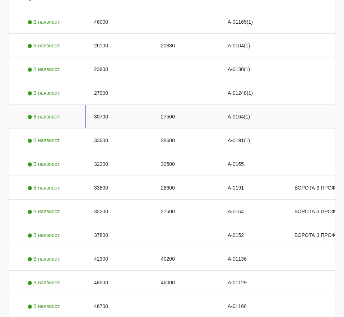
click at [118, 105] on div "30700" at bounding box center [119, 116] width 67 height 23
click at [118, 110] on input "30700" at bounding box center [118, 117] width 61 height 14
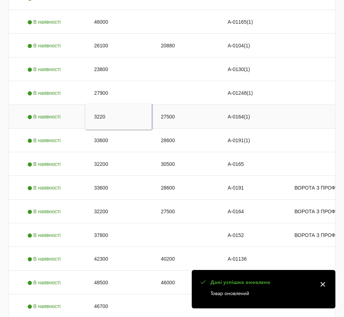
type input "32200"
click at [178, 81] on div "Press SPACE to select this row." at bounding box center [185, 92] width 67 height 23
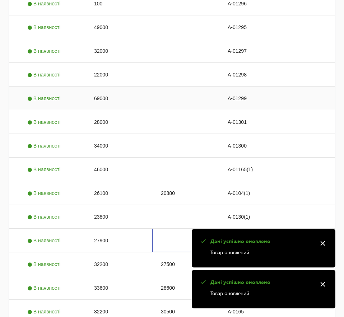
scroll to position [385, 0]
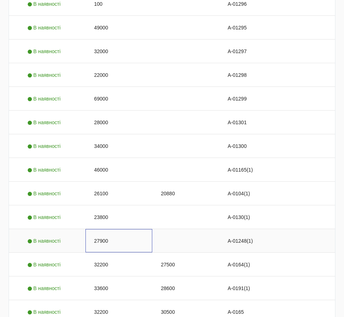
click at [104, 229] on div "27900" at bounding box center [119, 240] width 67 height 23
click at [104, 234] on input "27900" at bounding box center [118, 241] width 61 height 14
type input "29300"
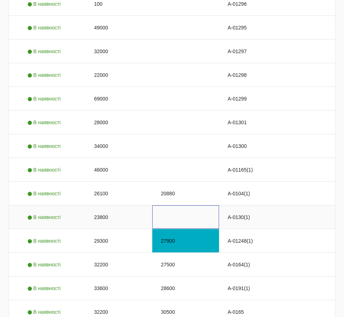
click at [163, 206] on div "Press SPACE to select this row." at bounding box center [185, 217] width 67 height 23
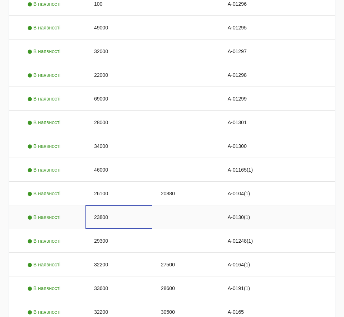
click at [108, 206] on div "23800" at bounding box center [119, 217] width 67 height 23
type input "25000"
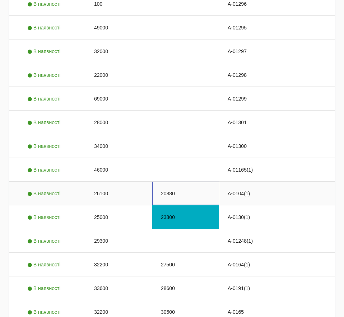
click at [211, 182] on div "20880" at bounding box center [185, 193] width 67 height 23
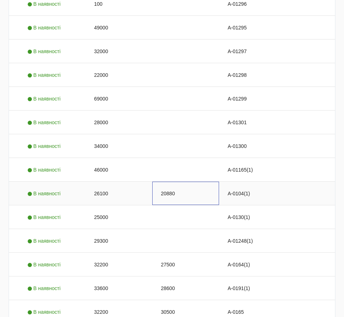
click at [173, 182] on div "20880" at bounding box center [185, 193] width 67 height 23
type input "22"
type input "22200"
click at [100, 182] on div "26100" at bounding box center [119, 193] width 67 height 23
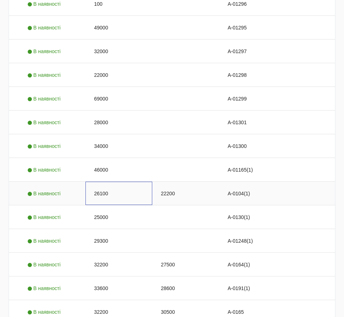
click at [100, 182] on div "26100" at bounding box center [119, 193] width 67 height 23
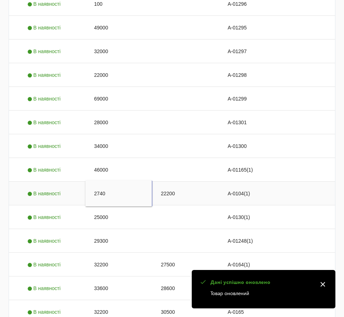
type input "27400"
click at [181, 158] on div "Press SPACE to select this row." at bounding box center [185, 169] width 67 height 23
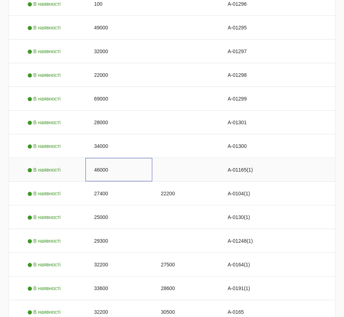
click at [98, 158] on div "46000" at bounding box center [119, 169] width 67 height 23
click at [98, 163] on input "46000" at bounding box center [118, 170] width 61 height 14
type input "48300"
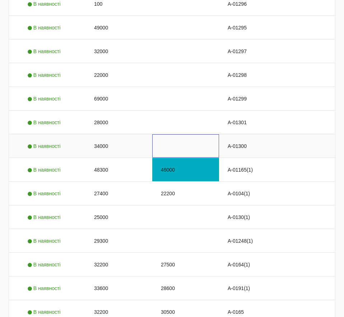
click at [190, 134] on div "Press SPACE to select this row." at bounding box center [185, 145] width 67 height 23
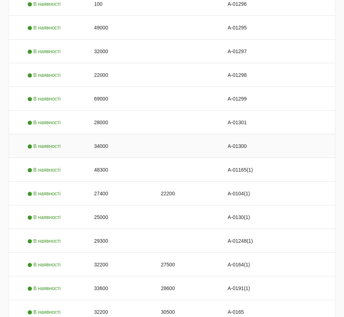
click at [103, 134] on div "34000" at bounding box center [119, 145] width 67 height 23
click at [103, 139] on input "34000" at bounding box center [118, 146] width 61 height 14
type input "35700"
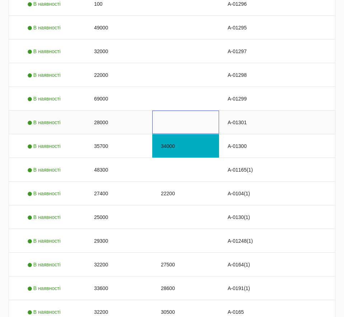
click at [185, 111] on div "Press SPACE to select this row." at bounding box center [185, 122] width 67 height 23
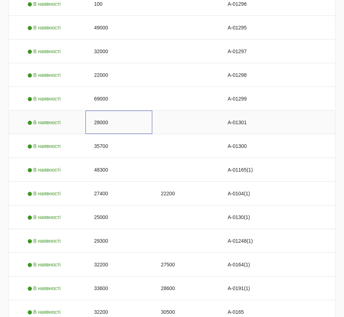
click at [105, 111] on div "28000" at bounding box center [119, 122] width 67 height 23
click at [105, 115] on input "28000" at bounding box center [118, 122] width 61 height 14
type input "29400"
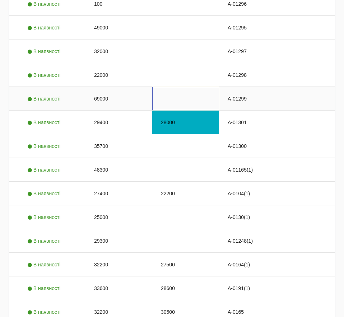
click at [197, 87] on div "Press SPACE to select this row." at bounding box center [185, 98] width 67 height 23
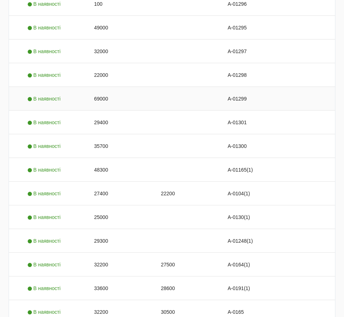
click at [103, 87] on div "69000" at bounding box center [119, 98] width 67 height 23
click at [103, 92] on input "69000" at bounding box center [118, 99] width 61 height 14
type input "72400"
click at [103, 63] on div "22000" at bounding box center [119, 74] width 67 height 23
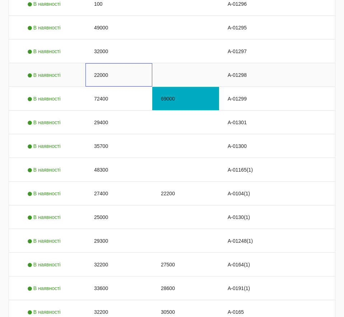
click at [103, 63] on div "22000" at bounding box center [119, 74] width 67 height 23
click at [103, 68] on input "22000" at bounding box center [118, 75] width 61 height 14
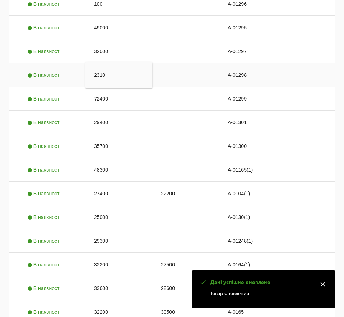
type input "23100"
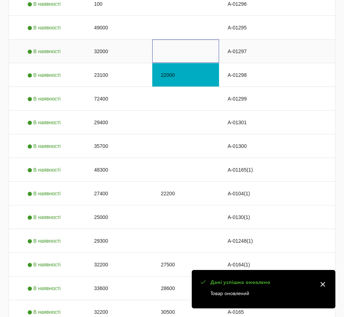
click at [168, 40] on div "Press SPACE to select this row." at bounding box center [185, 51] width 67 height 23
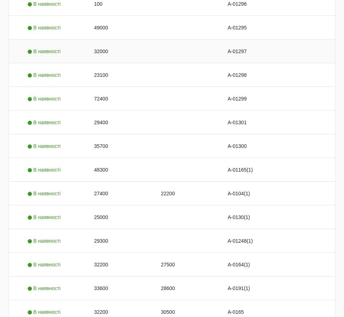
click at [109, 40] on div "32000" at bounding box center [119, 51] width 67 height 23
click at [109, 44] on input "32000" at bounding box center [118, 51] width 61 height 14
type input "33600"
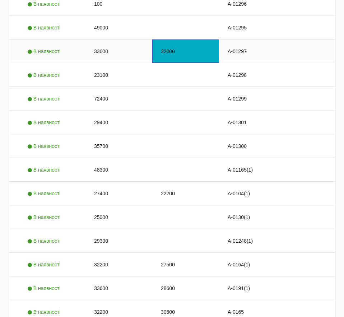
click at [176, 40] on div "32000" at bounding box center [185, 51] width 67 height 23
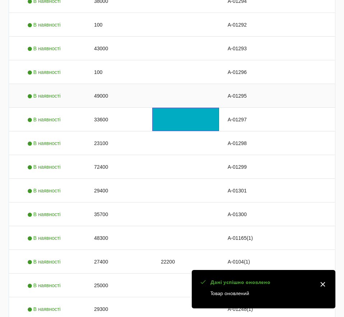
scroll to position [315, 0]
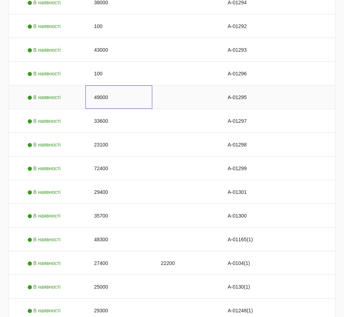
click at [105, 86] on div "49000" at bounding box center [119, 97] width 67 height 23
click at [105, 90] on input "49000" at bounding box center [118, 97] width 61 height 14
type input "51400"
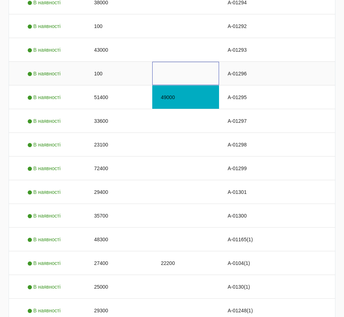
click at [175, 62] on div "Press SPACE to select this row." at bounding box center [185, 73] width 67 height 23
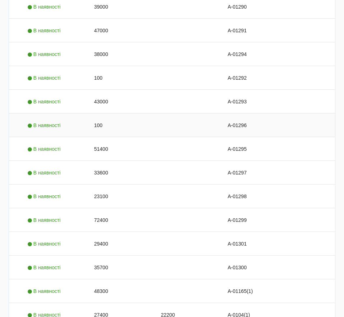
scroll to position [262, 0]
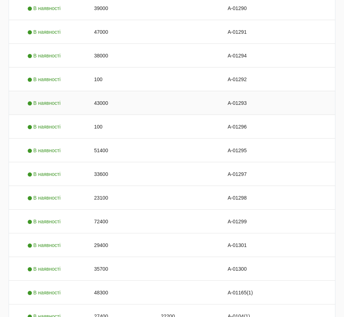
click at [99, 91] on div "43000" at bounding box center [119, 102] width 67 height 23
type input "45200"
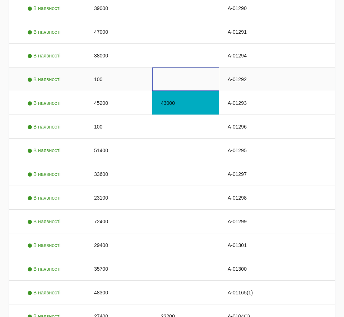
click at [160, 68] on div "Press SPACE to select this row." at bounding box center [185, 79] width 67 height 23
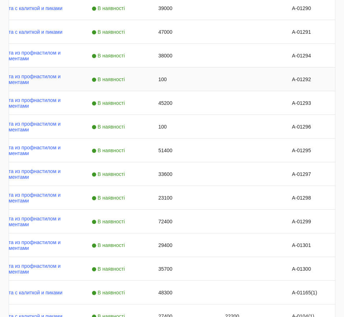
scroll to position [0, 71]
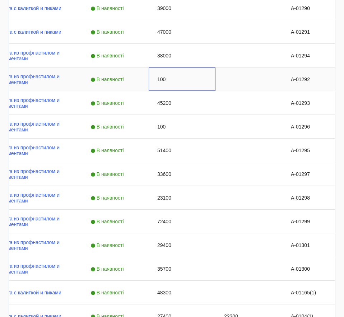
click at [166, 68] on div "100" at bounding box center [182, 79] width 67 height 23
type input "49400"
click at [276, 44] on div "Press SPACE to select this row." at bounding box center [249, 55] width 67 height 23
click at [164, 44] on div "38000" at bounding box center [182, 55] width 67 height 23
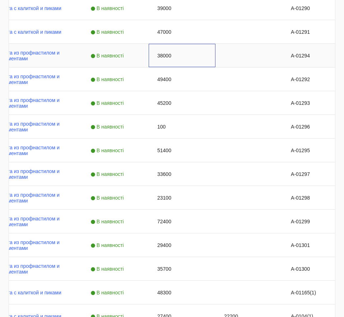
click at [164, 44] on div "38000" at bounding box center [182, 55] width 67 height 23
click at [164, 49] on input "38000" at bounding box center [182, 56] width 61 height 14
type input "39900"
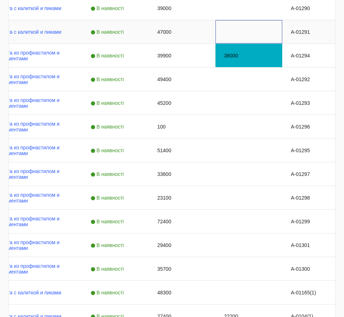
click at [240, 20] on div "Press SPACE to select this row." at bounding box center [249, 31] width 67 height 23
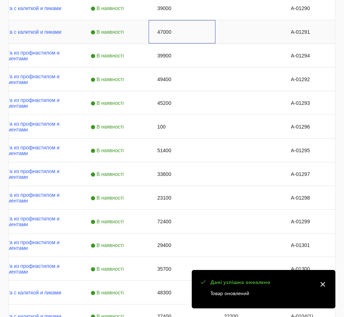
click at [166, 20] on div "47000" at bounding box center [182, 31] width 67 height 23
click at [166, 25] on input "47000" at bounding box center [182, 32] width 61 height 14
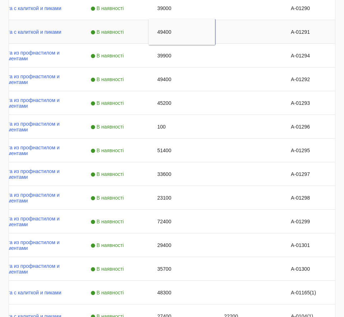
type input "49400"
click at [180, 20] on div "49400" at bounding box center [182, 32] width 67 height 26
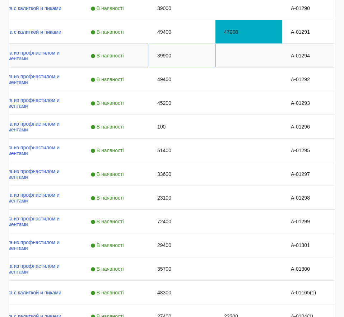
click at [185, 44] on div "39900" at bounding box center [182, 55] width 67 height 23
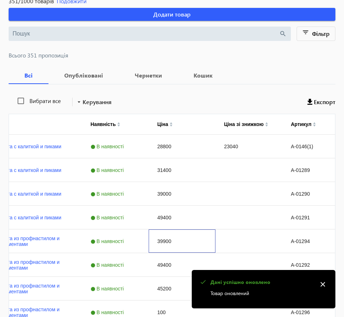
scroll to position [75, 0]
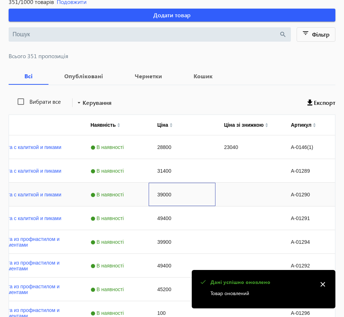
click at [171, 183] on div "39000" at bounding box center [182, 194] width 67 height 23
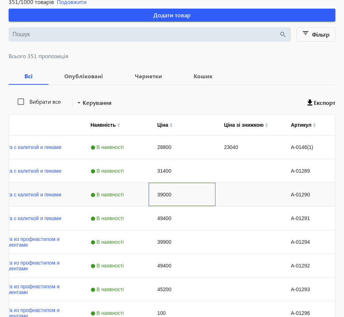
click at [163, 183] on div "39000" at bounding box center [182, 194] width 67 height 23
click at [163, 188] on input "39000" at bounding box center [182, 195] width 61 height 14
type input "47000"
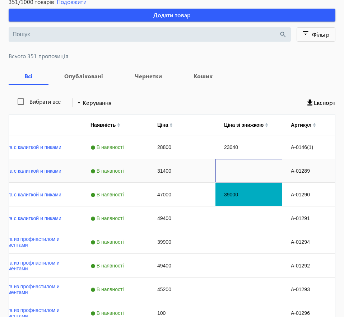
click at [247, 159] on div "Press SPACE to select this row." at bounding box center [249, 170] width 67 height 23
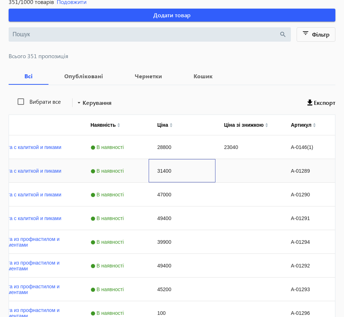
click at [166, 159] on div "31400" at bounding box center [182, 170] width 67 height 23
click at [166, 164] on input "31400" at bounding box center [182, 171] width 61 height 14
type input "4"
type input "33000"
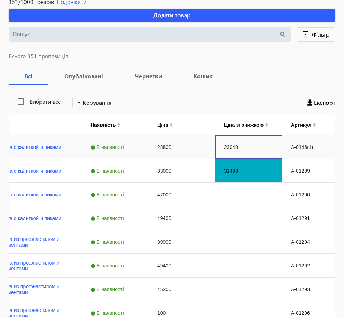
click at [242, 135] on div "23040" at bounding box center [249, 146] width 67 height 23
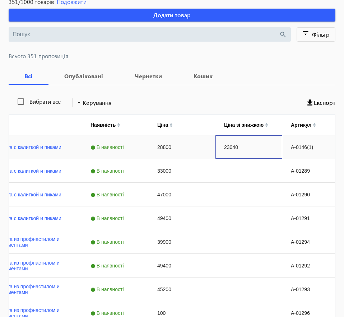
click at [241, 135] on div "23040" at bounding box center [249, 146] width 67 height 23
click at [241, 140] on input "23040" at bounding box center [248, 147] width 61 height 14
type input "3"
type input "24500"
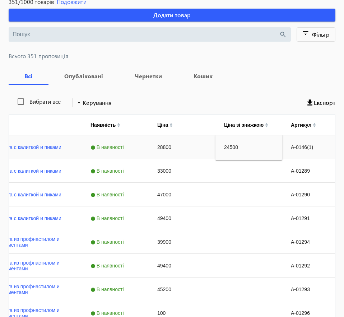
click at [180, 135] on div "28800" at bounding box center [182, 146] width 67 height 23
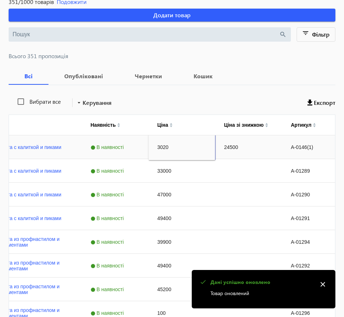
type input "30200"
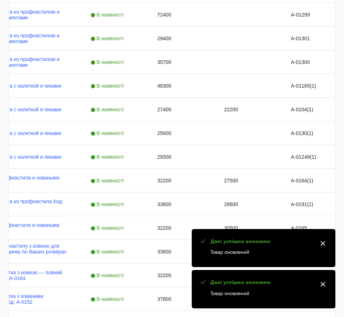
scroll to position [650, 0]
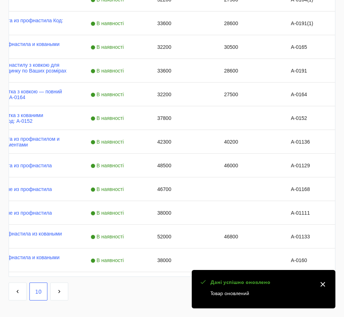
click at [0, 0] on link "9" at bounding box center [0, 0] width 0 height 0
